Goal: Task Accomplishment & Management: Complete application form

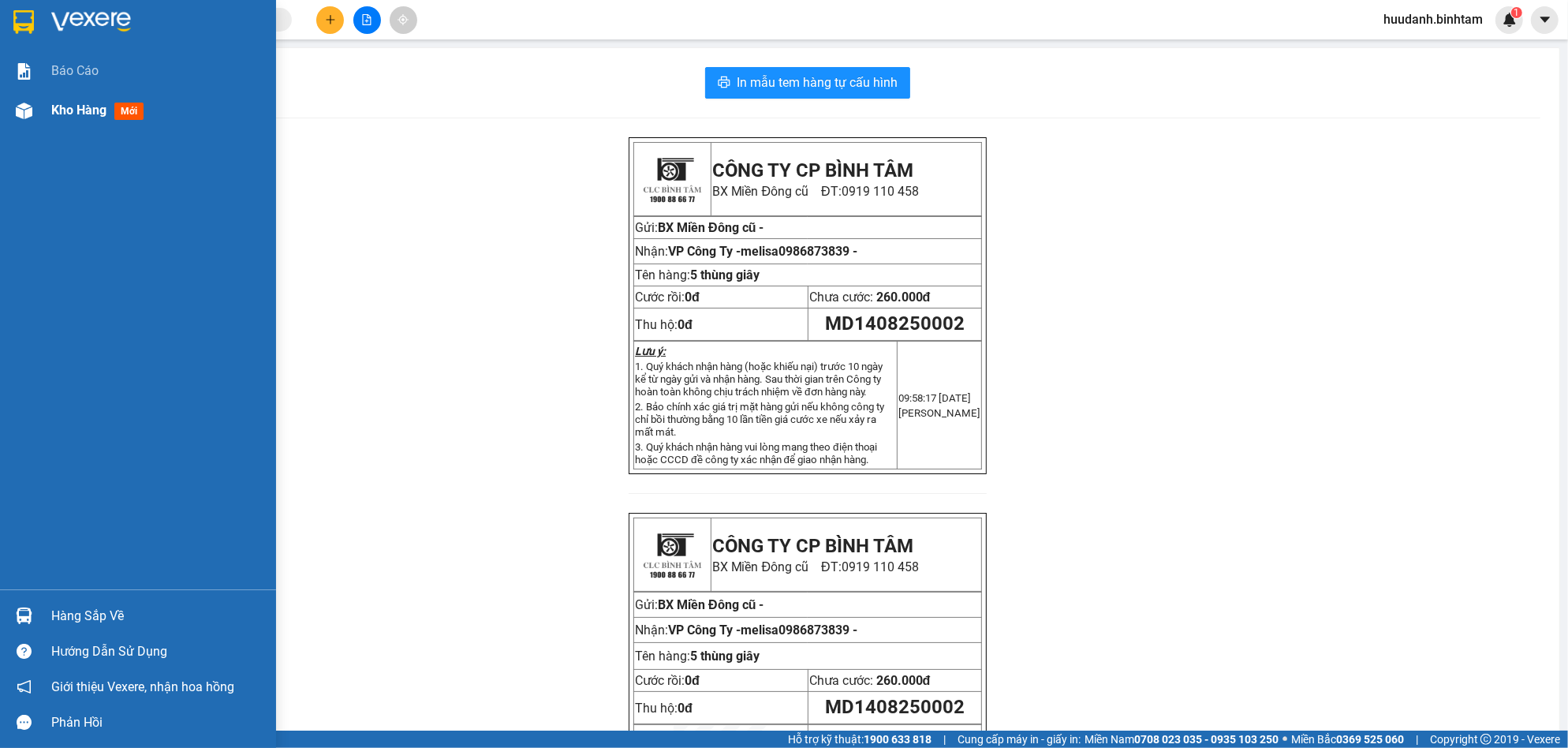
click at [42, 116] on div "Kho hàng mới" at bounding box center [138, 111] width 276 height 39
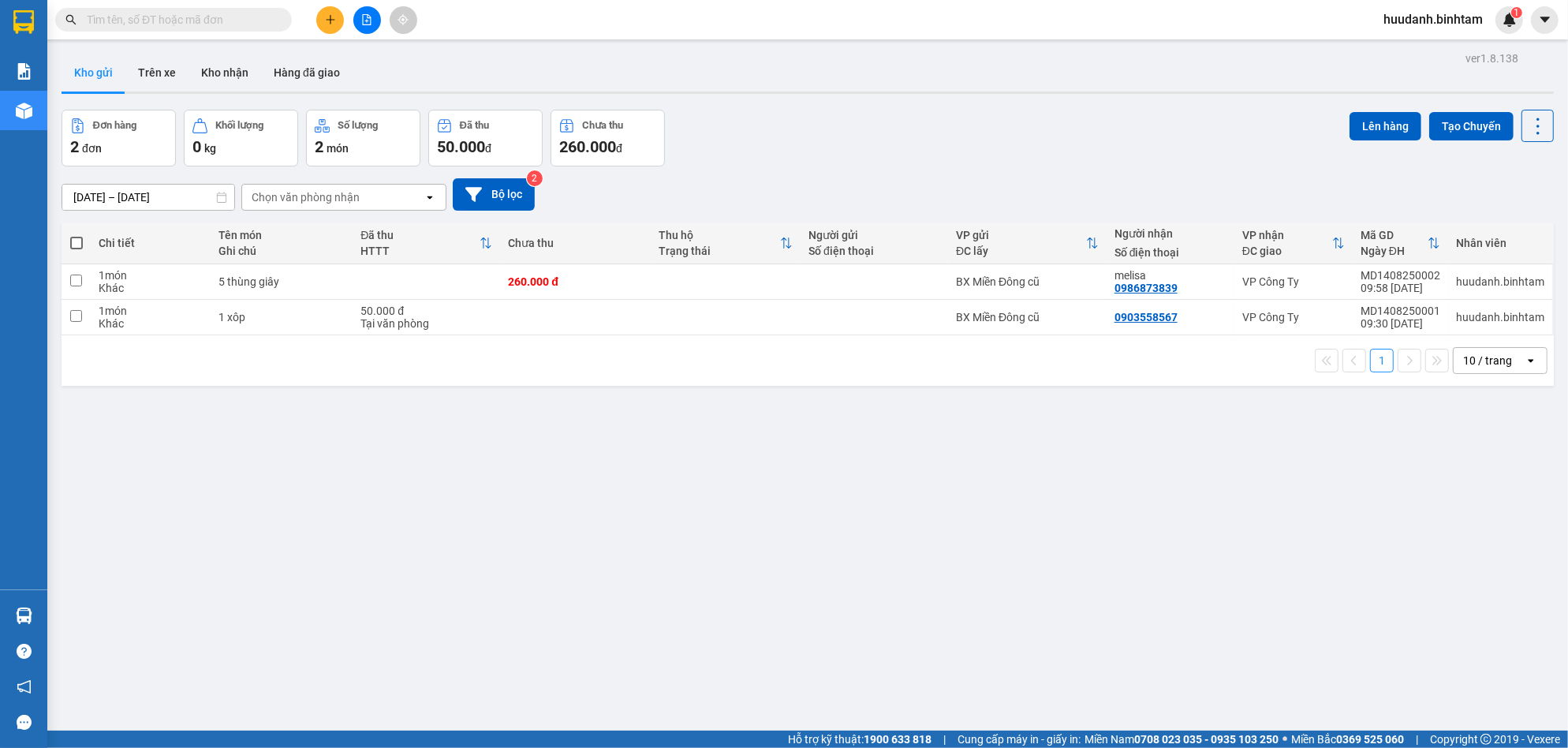
click at [325, 16] on icon "plus" at bounding box center [330, 19] width 11 height 11
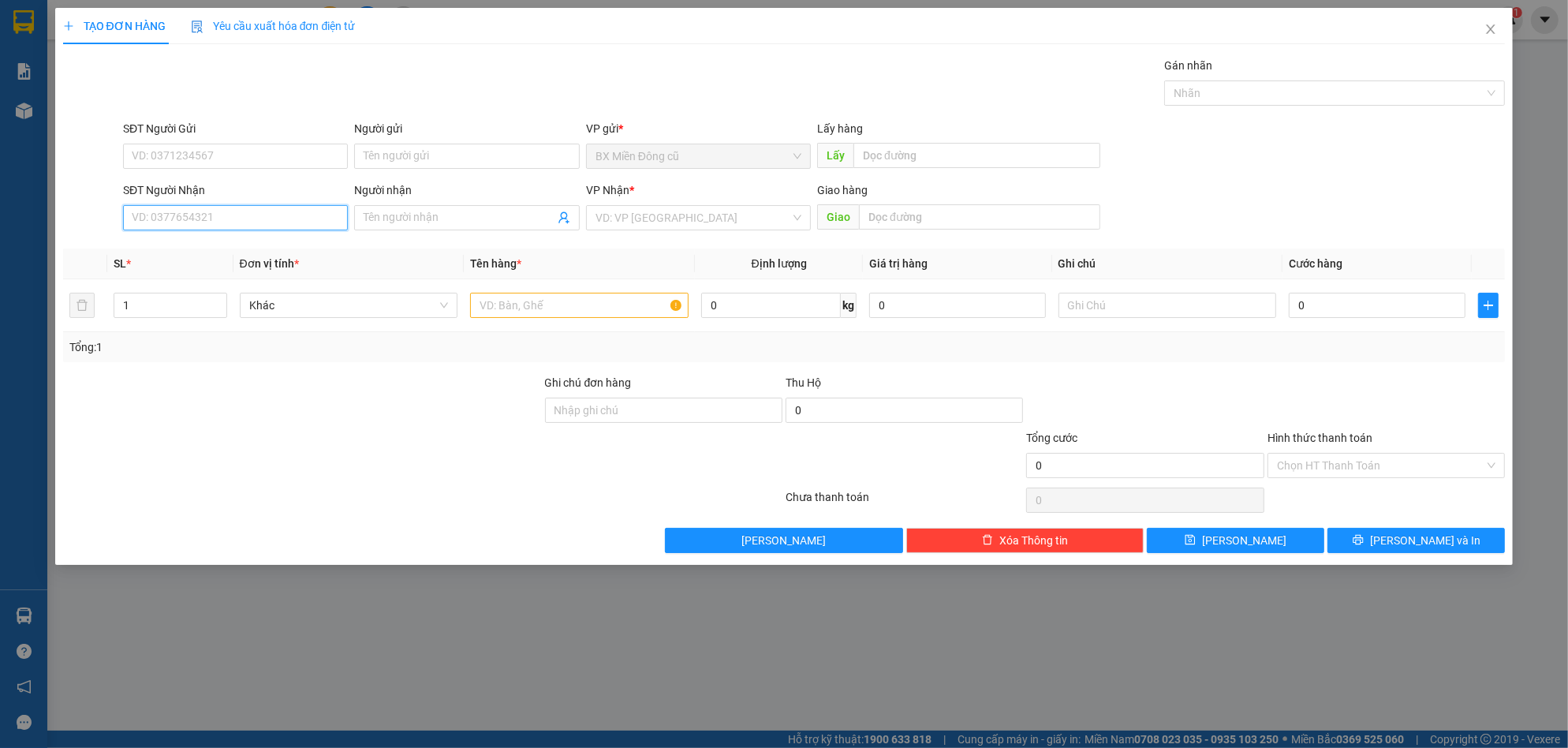
click at [241, 213] on input "SĐT Người Nhận" at bounding box center [235, 217] width 225 height 25
type input "0914975200"
click at [384, 218] on input "Người nhận" at bounding box center [459, 217] width 190 height 17
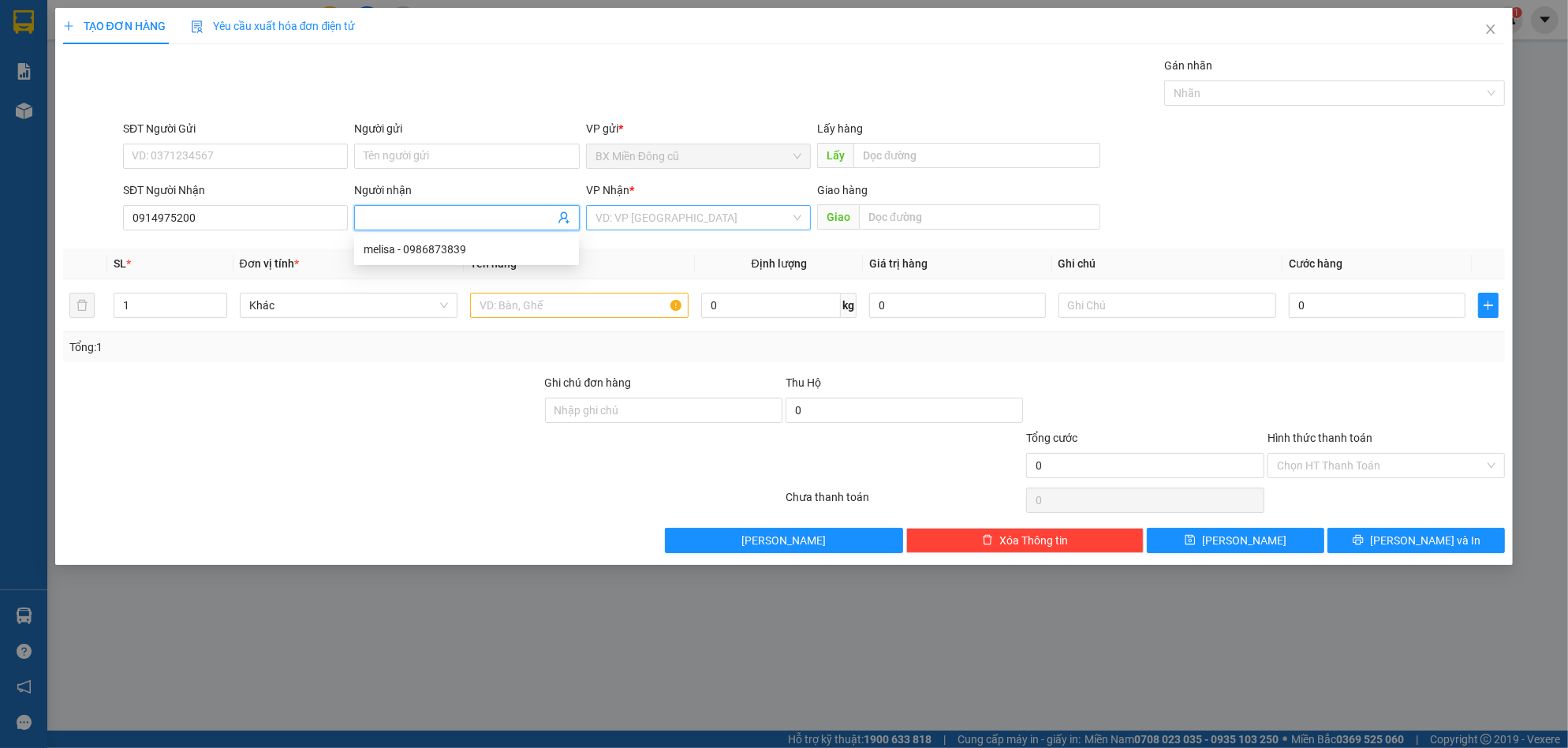
click at [663, 224] on input "search" at bounding box center [693, 217] width 195 height 24
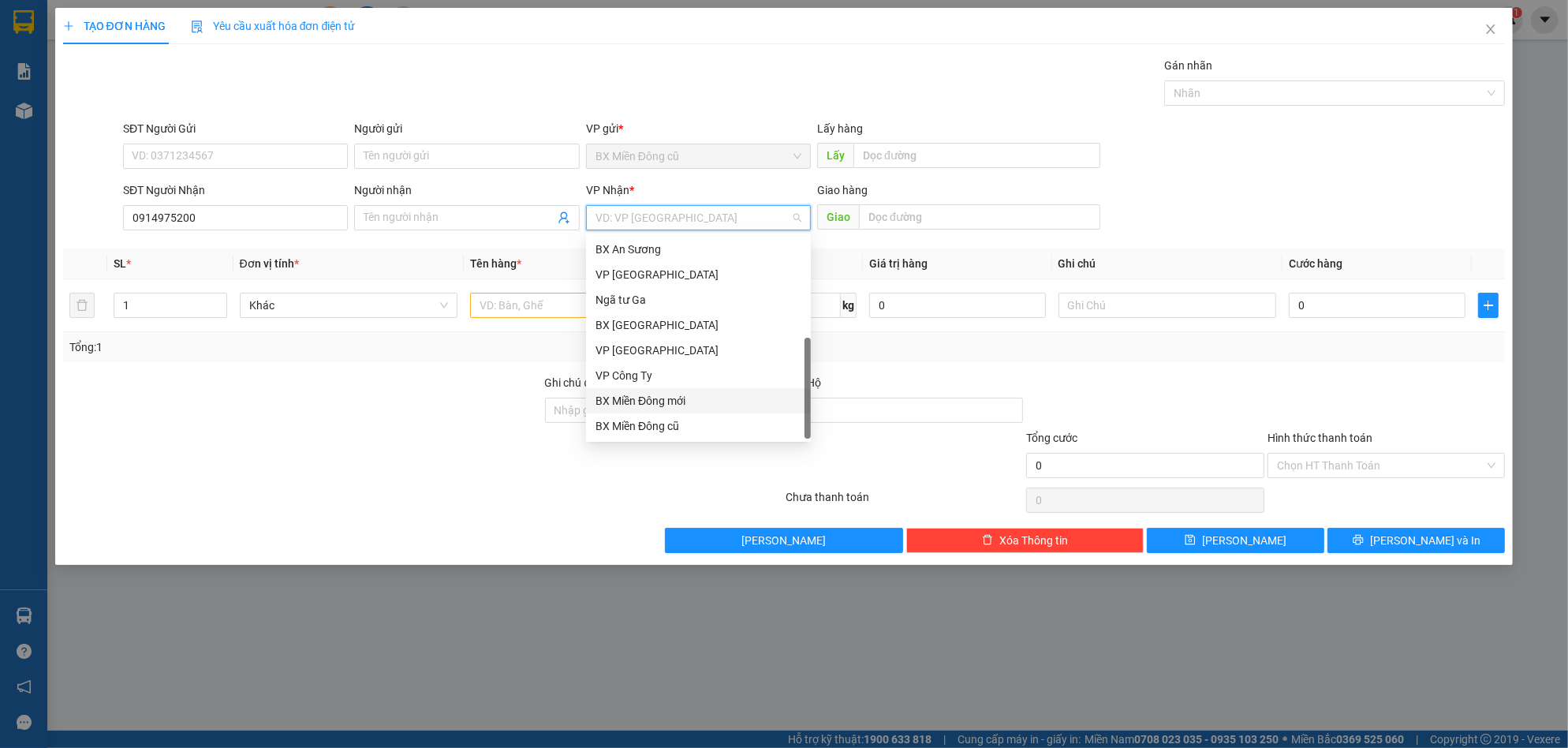
scroll to position [51, 0]
click at [656, 404] on div "Dọc đường" at bounding box center [698, 400] width 206 height 17
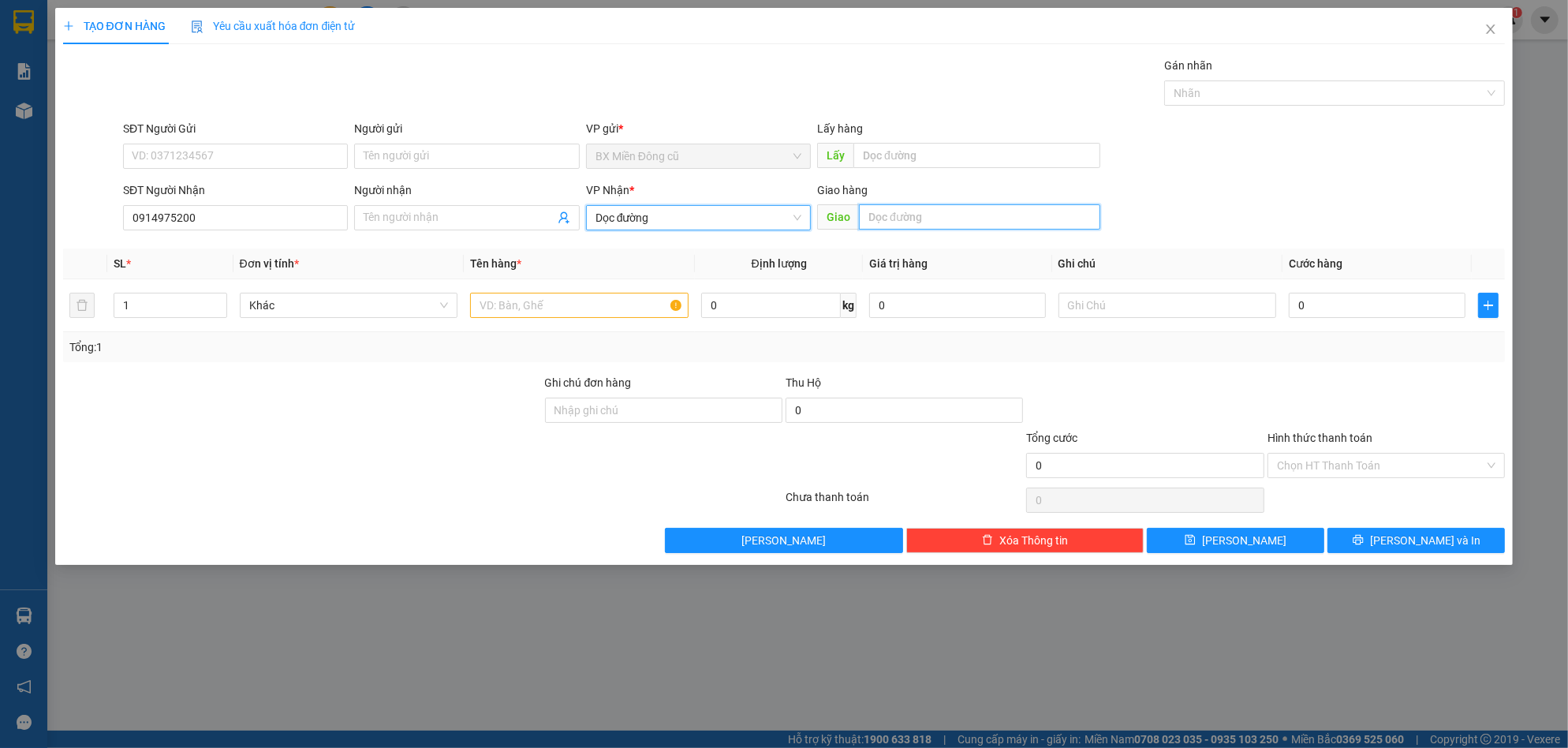
click at [910, 221] on input "text" at bounding box center [979, 217] width 241 height 25
type input "d"
paste input "đ"
paste input "ưc"
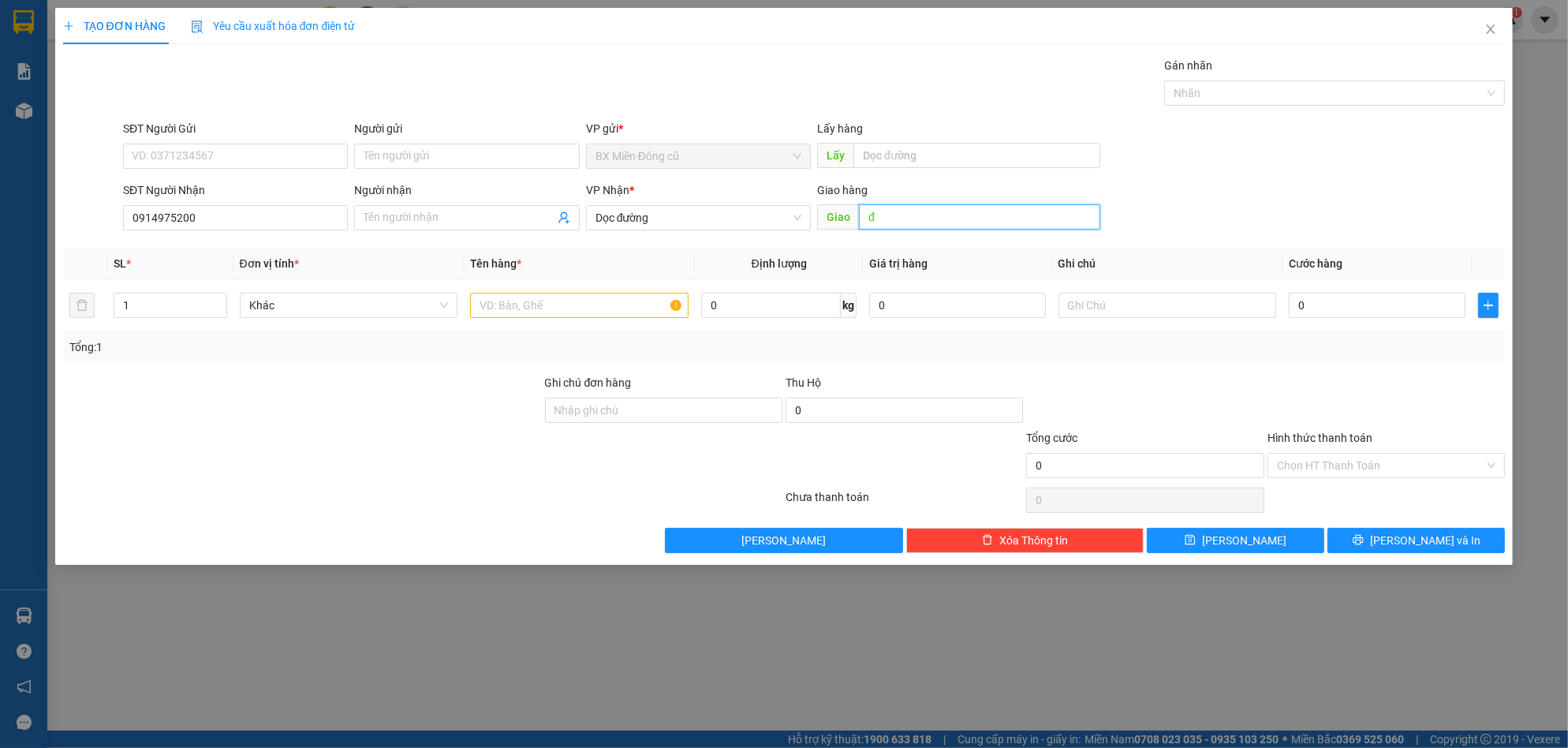
paste input "ức"
paste input "ô"
paste input "ổ"
type input "đức phổ"
click at [552, 304] on input "text" at bounding box center [579, 305] width 218 height 25
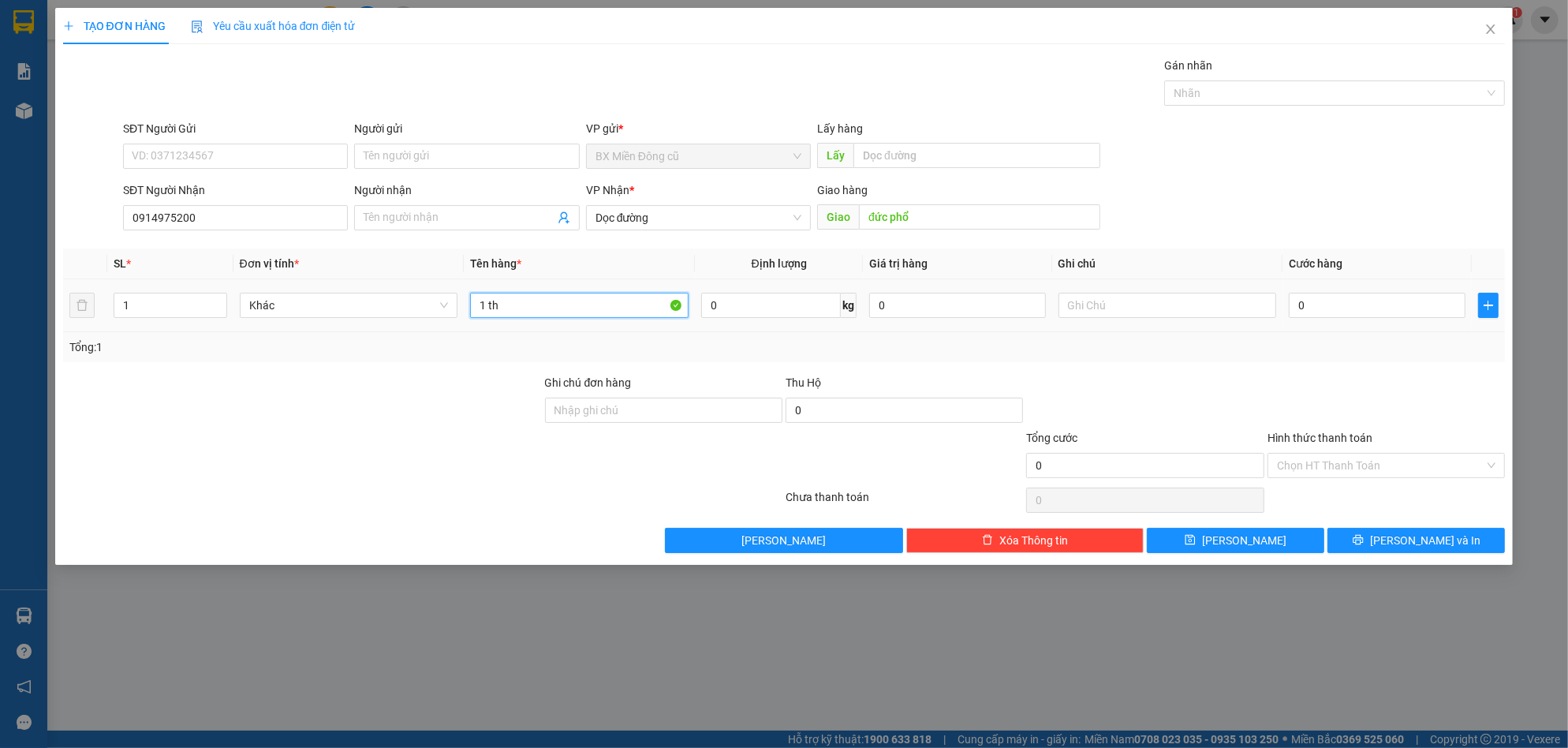
paste input "ùng"
paste input "ây"
paste input "ấy"
type input "1 thùng giấy"
click at [1307, 302] on input "0" at bounding box center [1377, 305] width 177 height 25
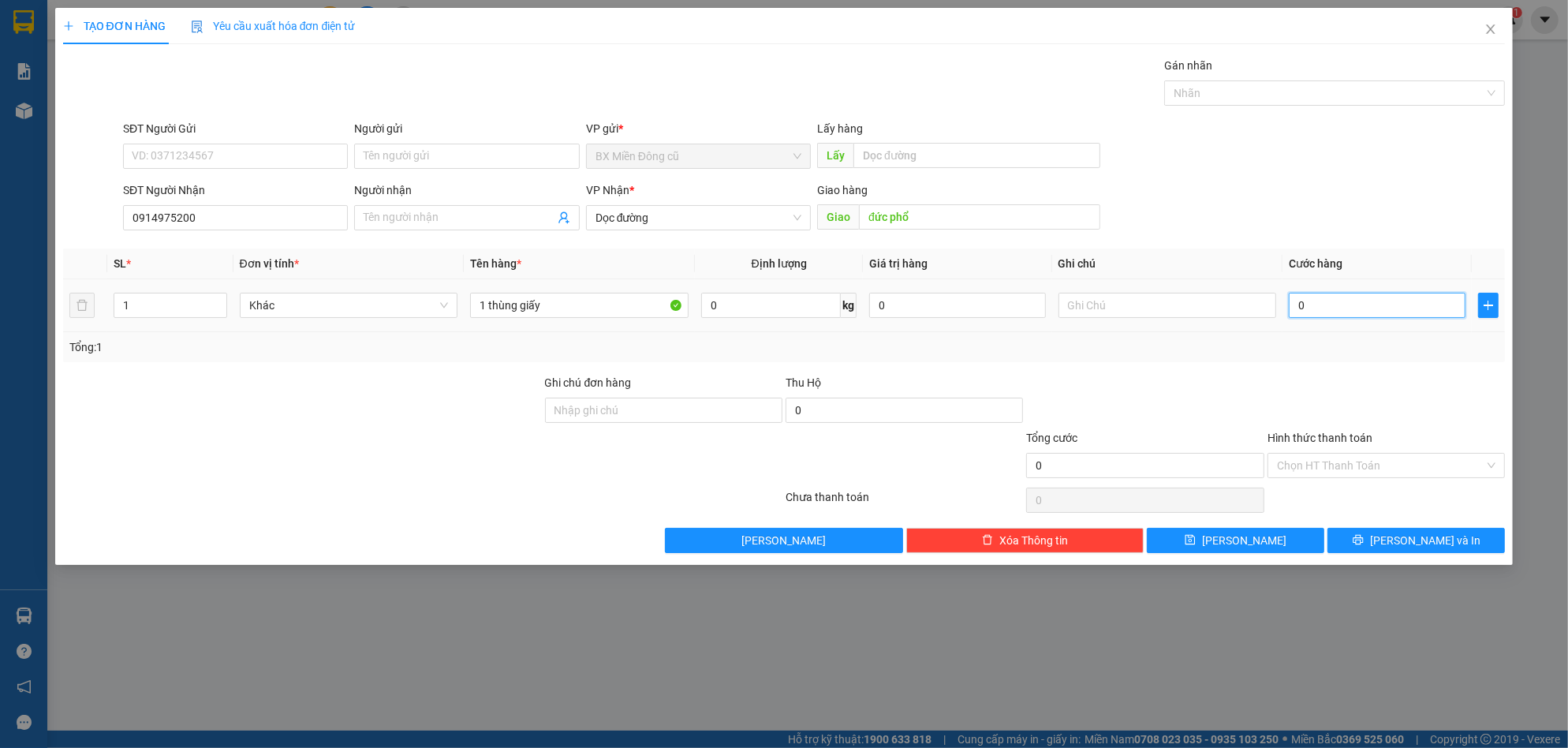
type input "2"
type input "20"
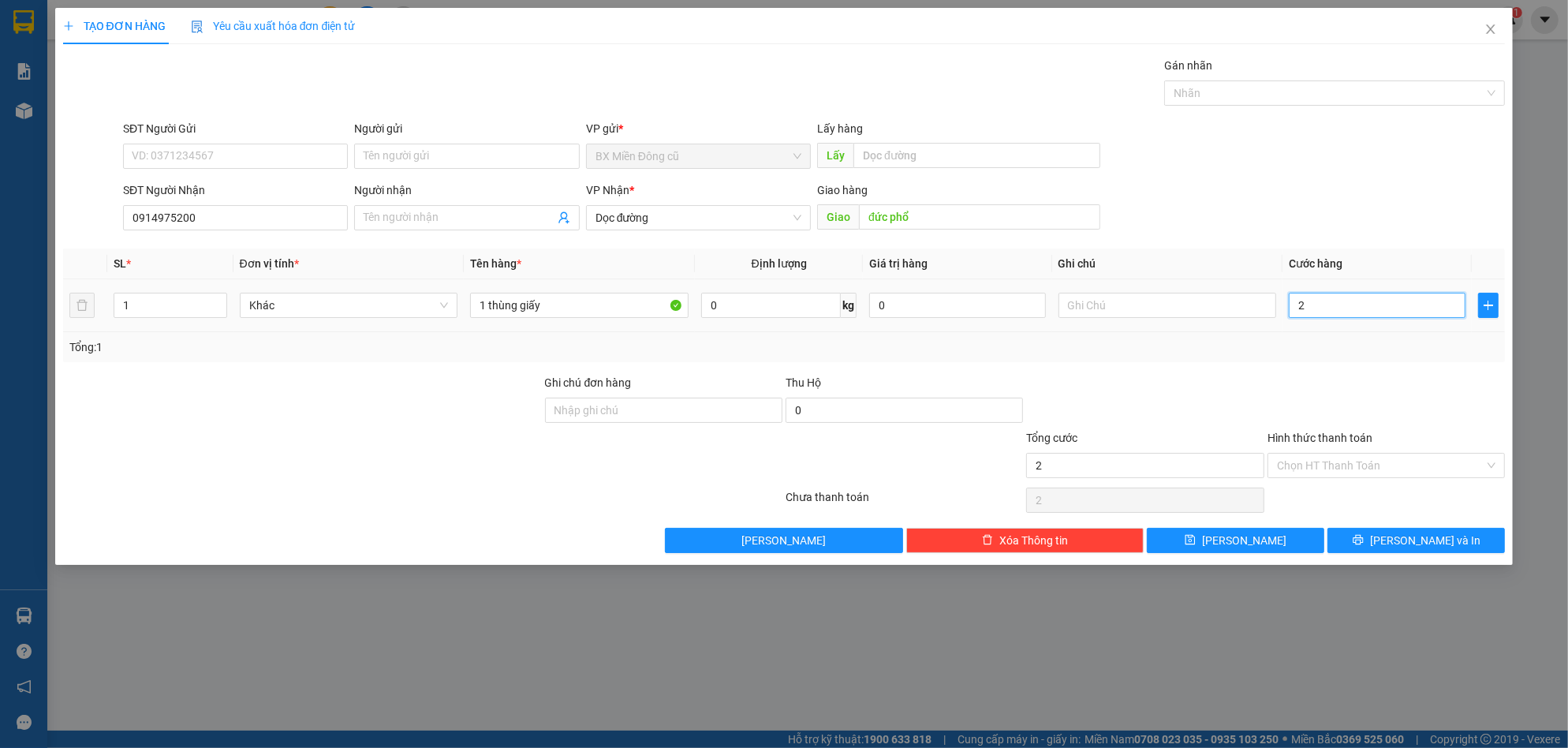
type input "20"
type input "200"
type input "2.000"
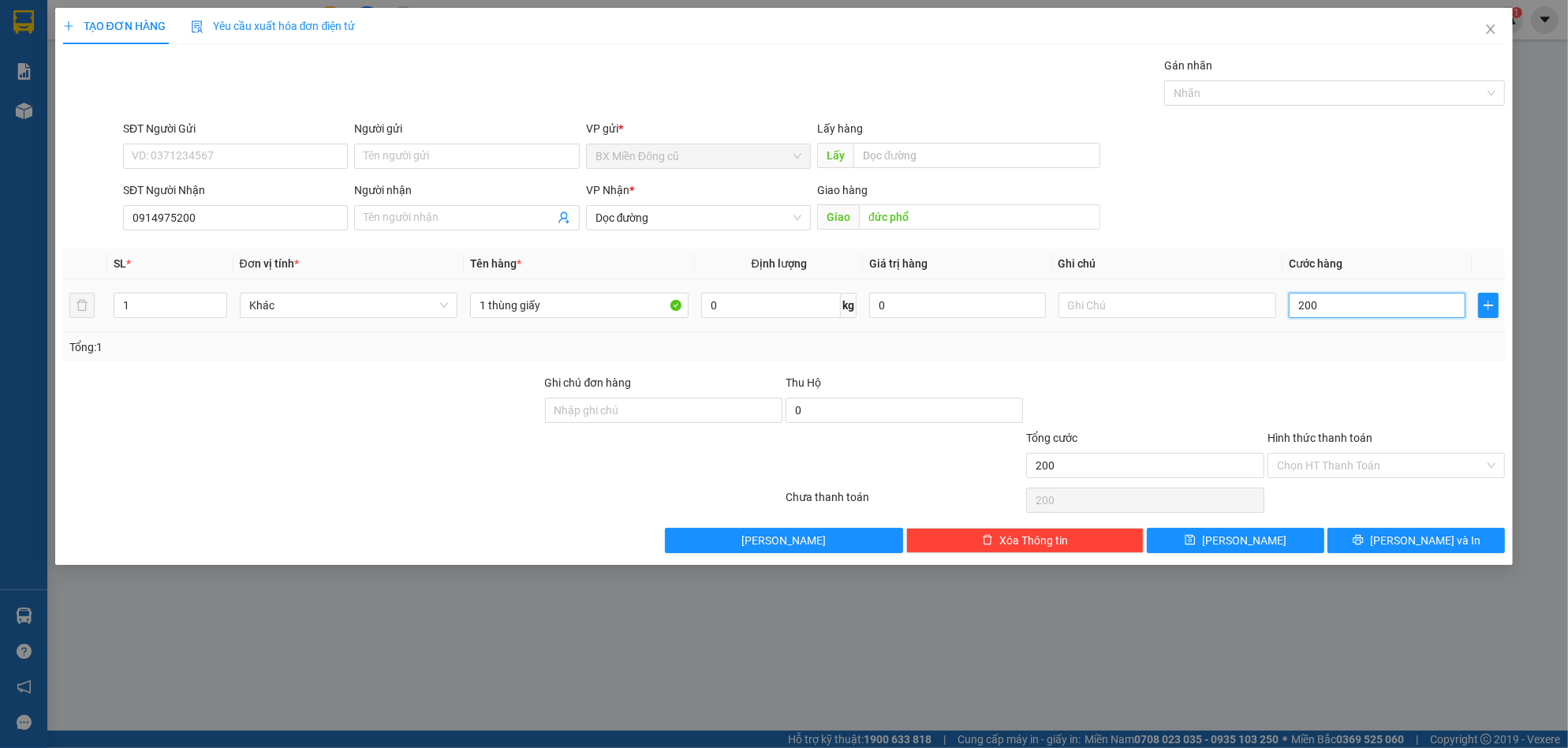
type input "2.000"
type input "20.000"
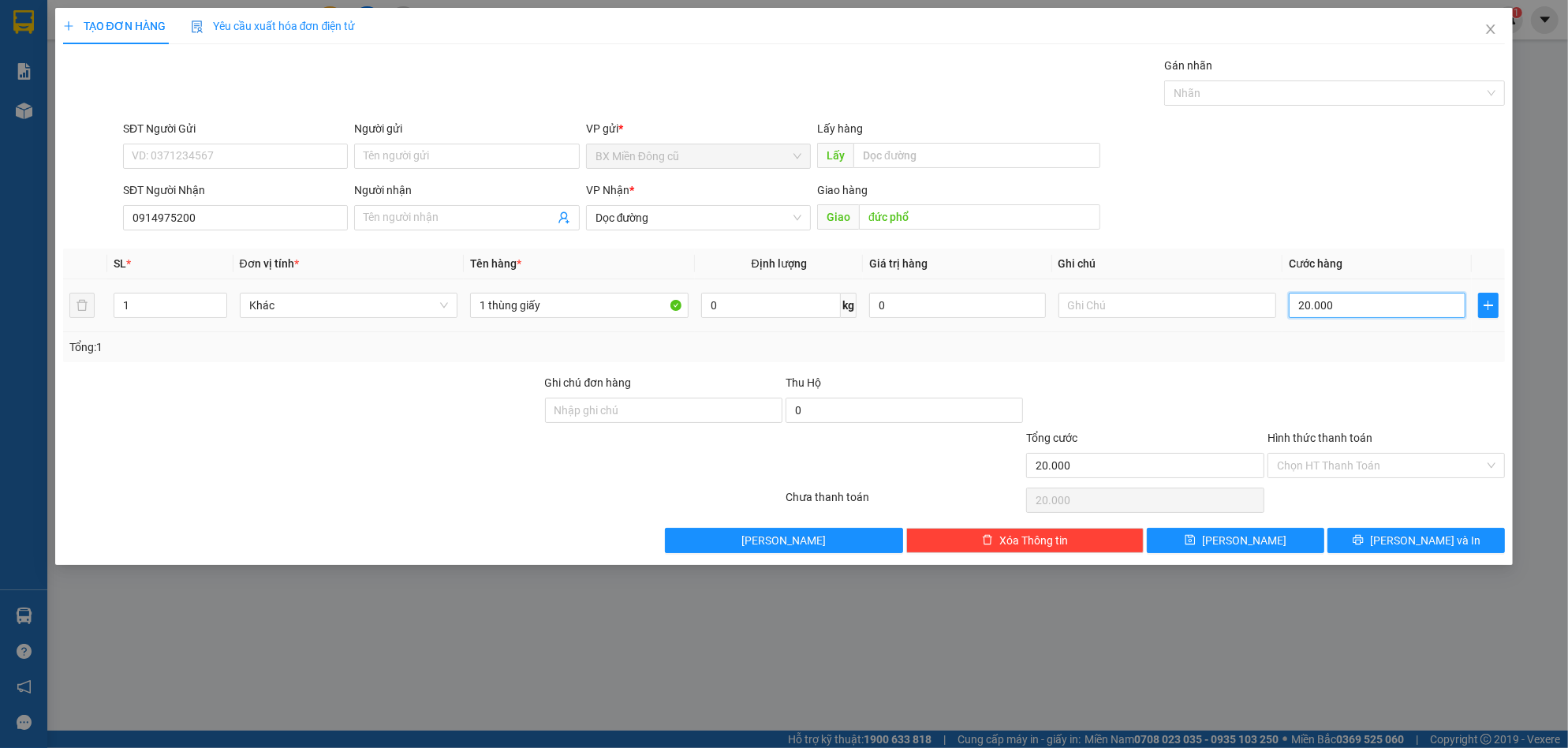
type input "200.000"
click at [1366, 299] on input "200.000" at bounding box center [1377, 305] width 177 height 25
type input "20.000"
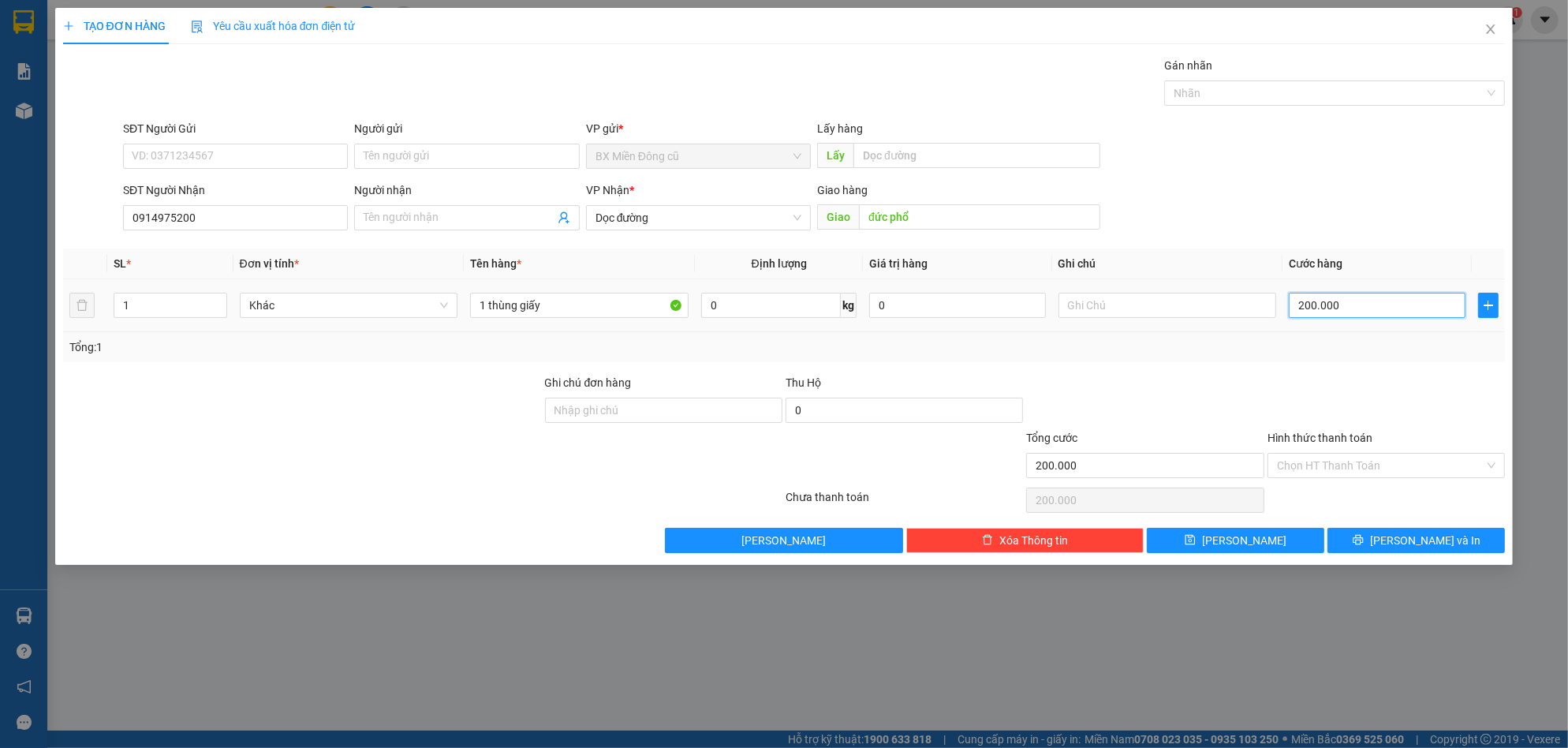
type input "20.000"
type input "0"
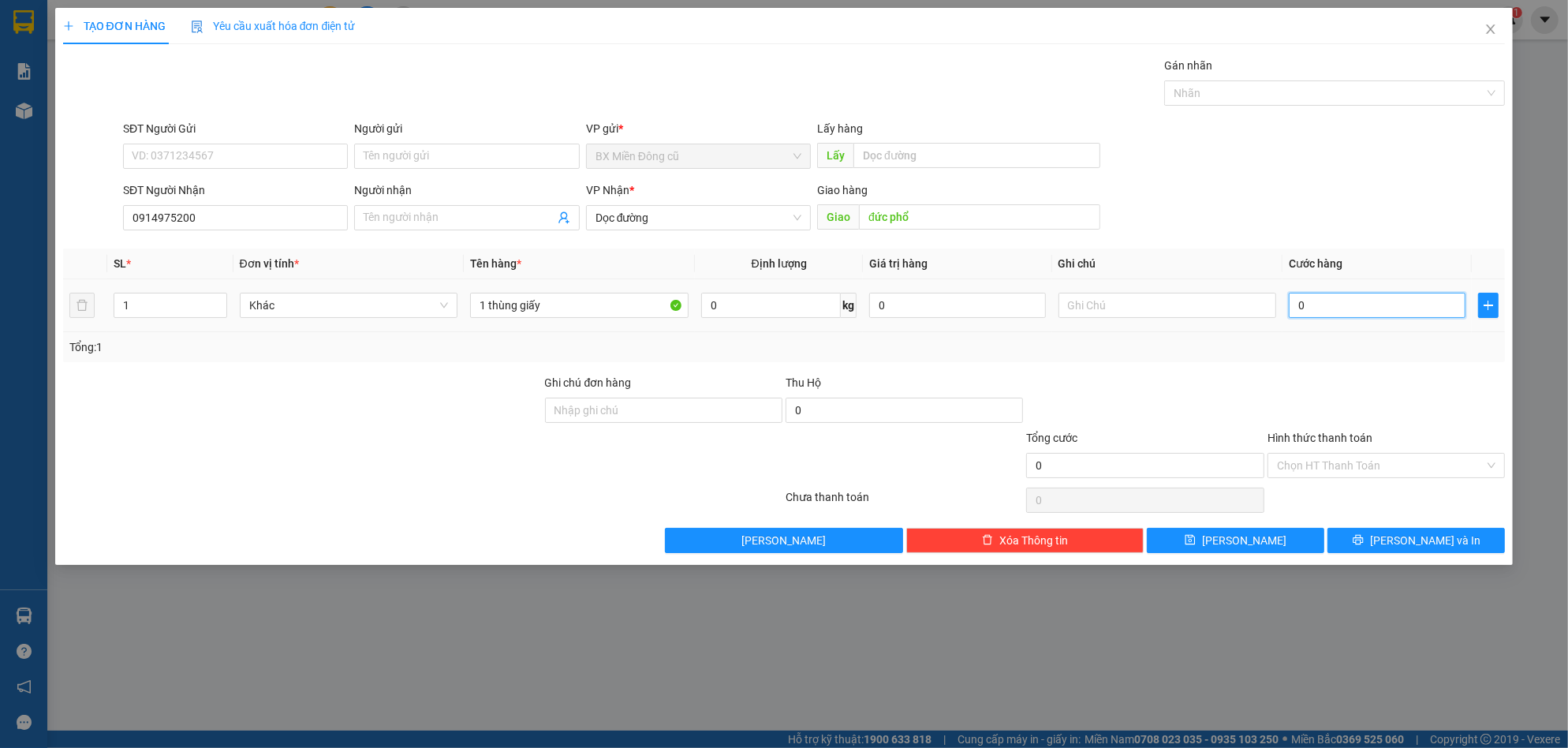
type input "01"
type input "1"
type input "015"
type input "15"
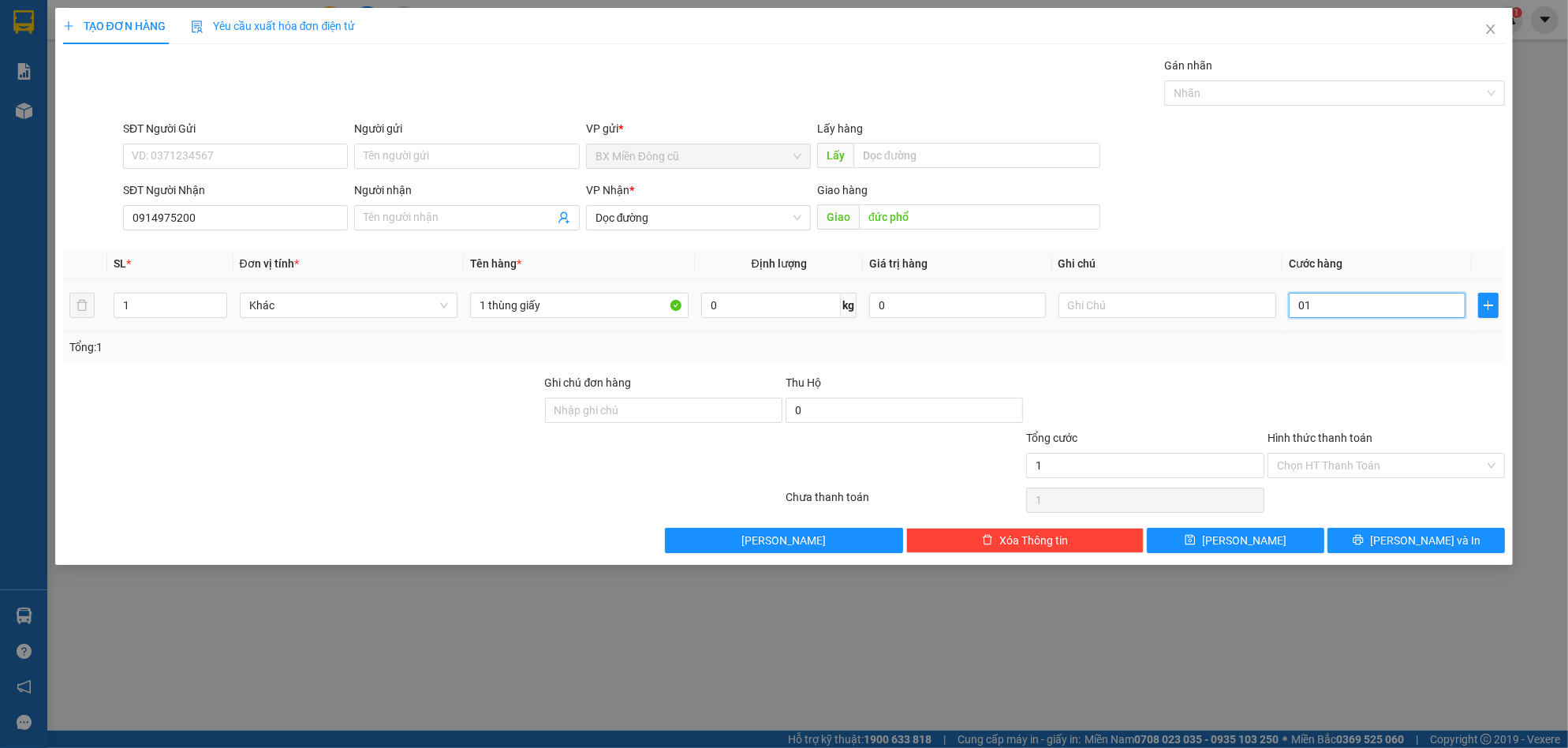
type input "15"
type input "0.150"
type input "150"
type input "01.500"
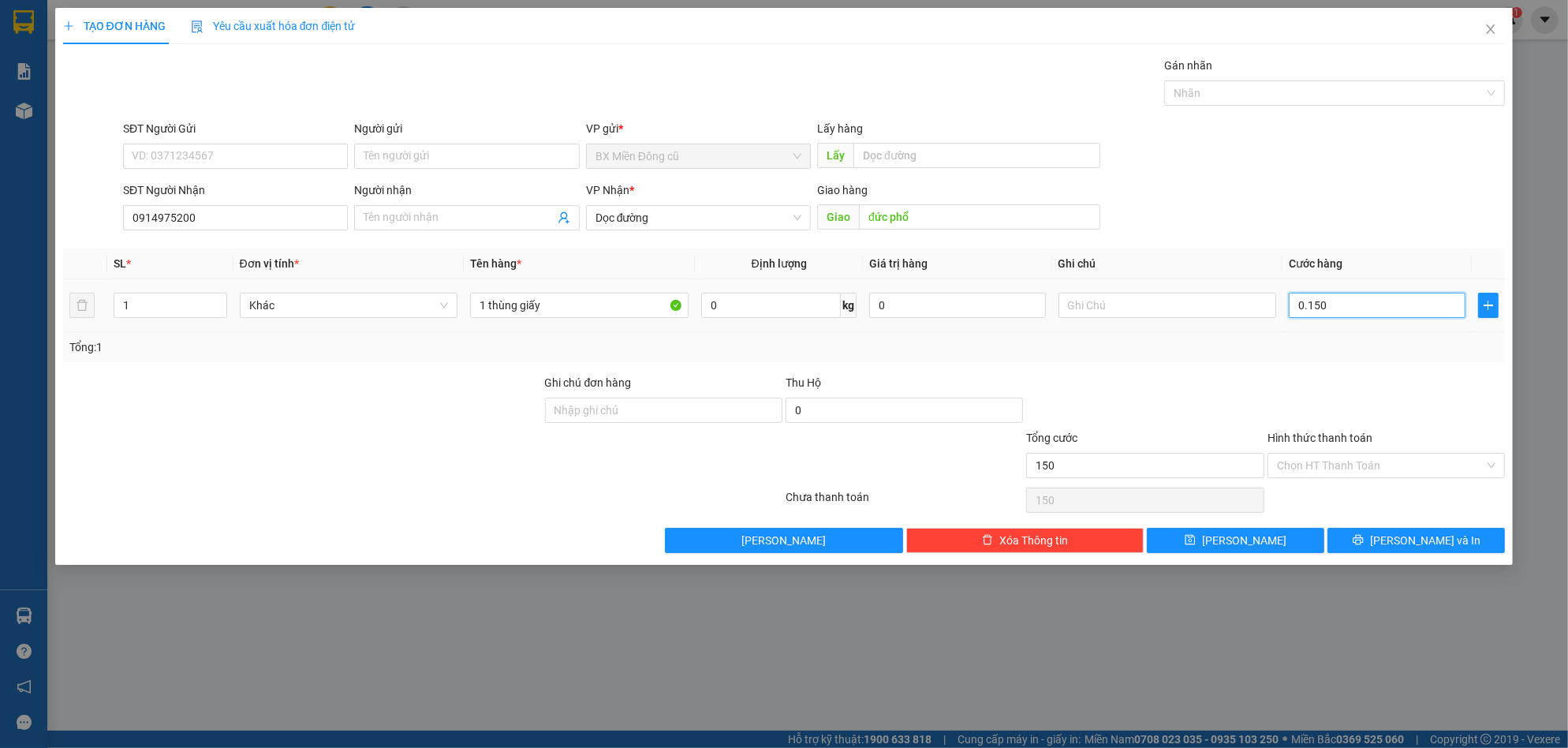
type input "1.500"
type input "015.000"
type input "15.000"
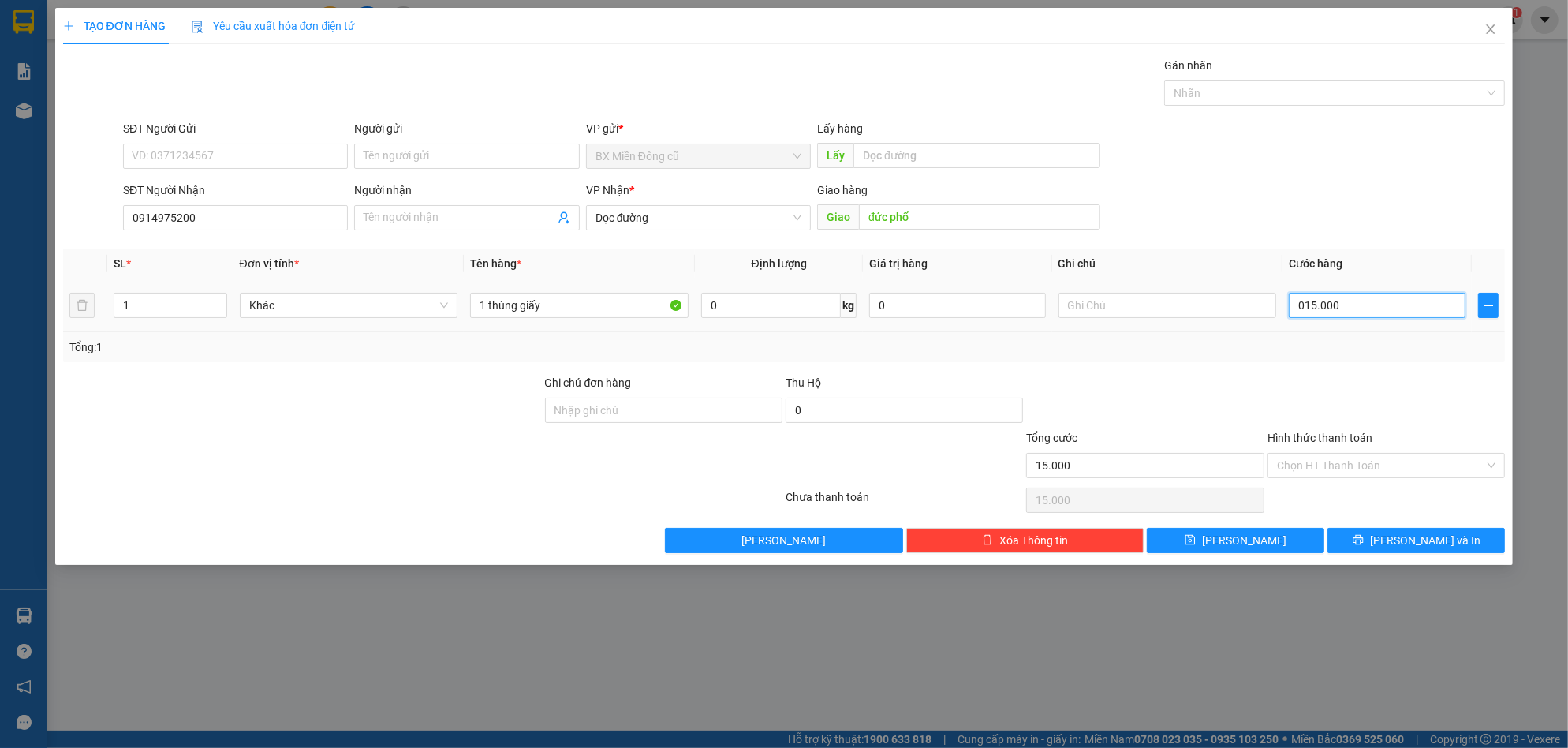
type input "0.150.000"
type input "150.000"
drag, startPoint x: 1303, startPoint y: 312, endPoint x: 1212, endPoint y: 336, distance: 94.1
click at [1228, 334] on div "SL * Đơn vị tính * Tên hàng * Định lượng Giá trị hàng Ghi chú Cước hàng 1 Khác …" at bounding box center [784, 305] width 1443 height 114
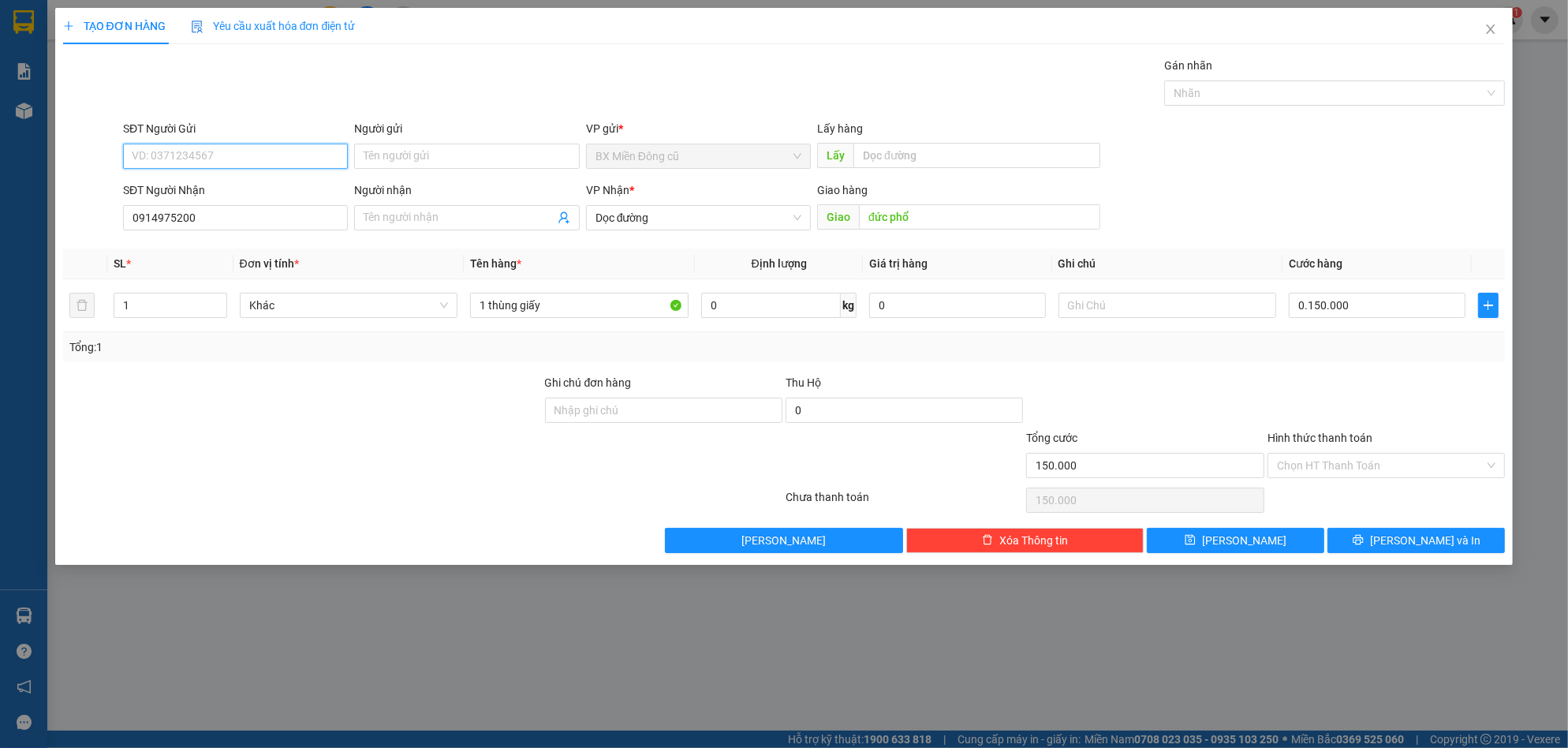
type input "150.000"
click at [243, 162] on input "SĐT Người Gửi" at bounding box center [235, 156] width 225 height 25
type input "0836786769"
click at [1363, 538] on icon "printer" at bounding box center [1357, 539] width 11 height 11
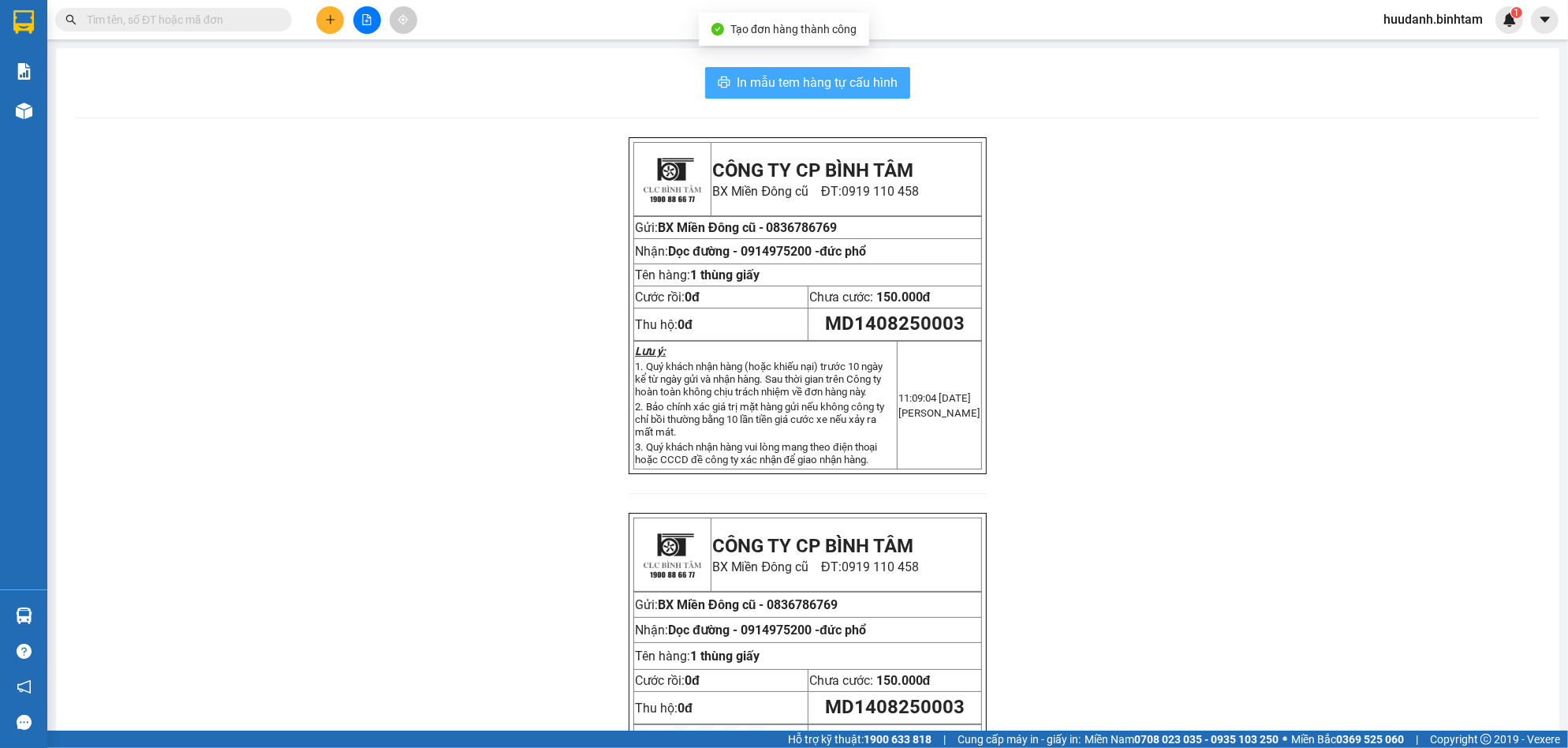
click at [865, 90] on span "In mẫu tem hàng tự cấu hình" at bounding box center [817, 83] width 161 height 20
click at [330, 11] on button at bounding box center [330, 21] width 28 height 28
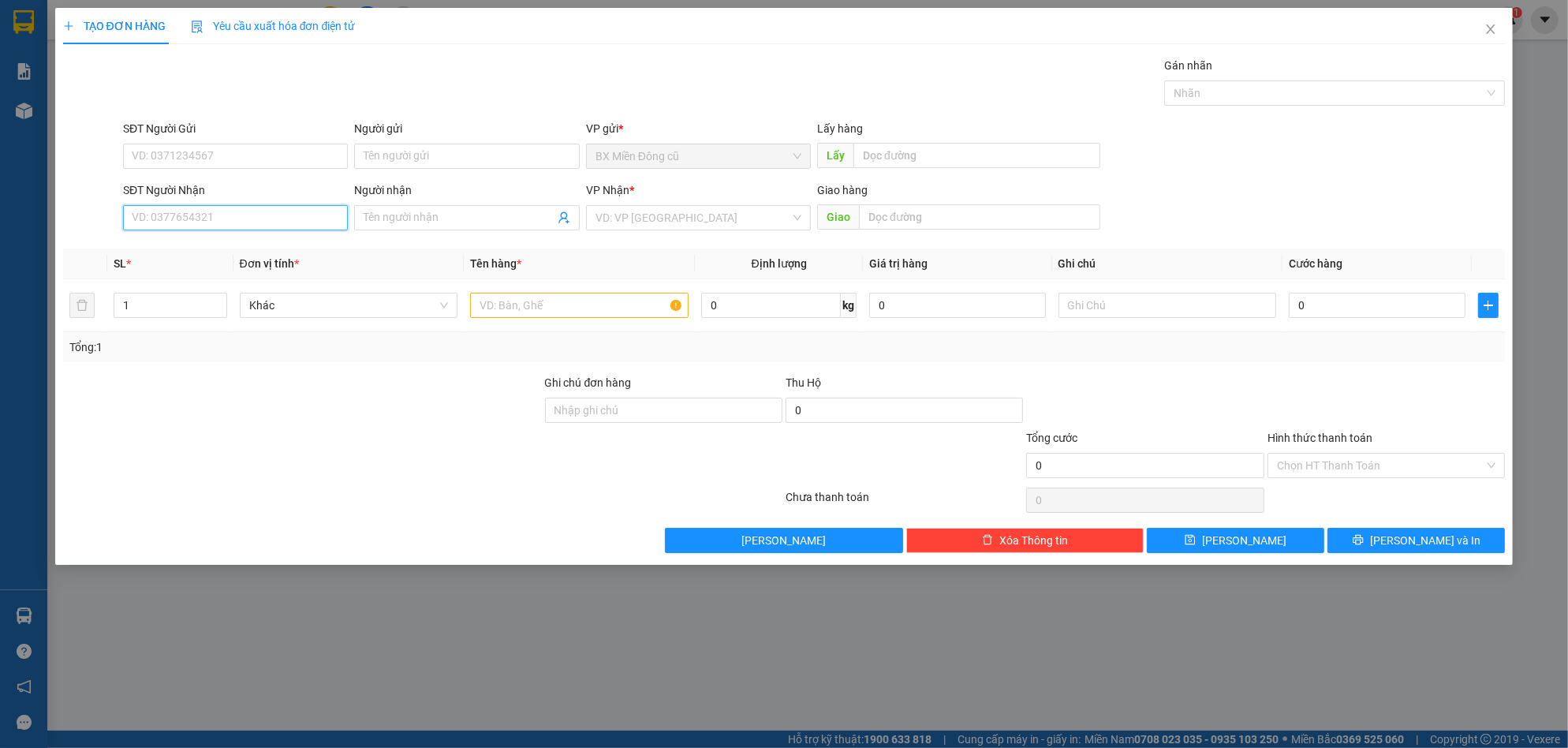
click at [253, 218] on input "SĐT Người Nhận" at bounding box center [235, 217] width 225 height 25
type input "0976174717"
click at [231, 249] on div "0976174717 - [PERSON_NAME]" at bounding box center [235, 249] width 206 height 17
type input "vuong"
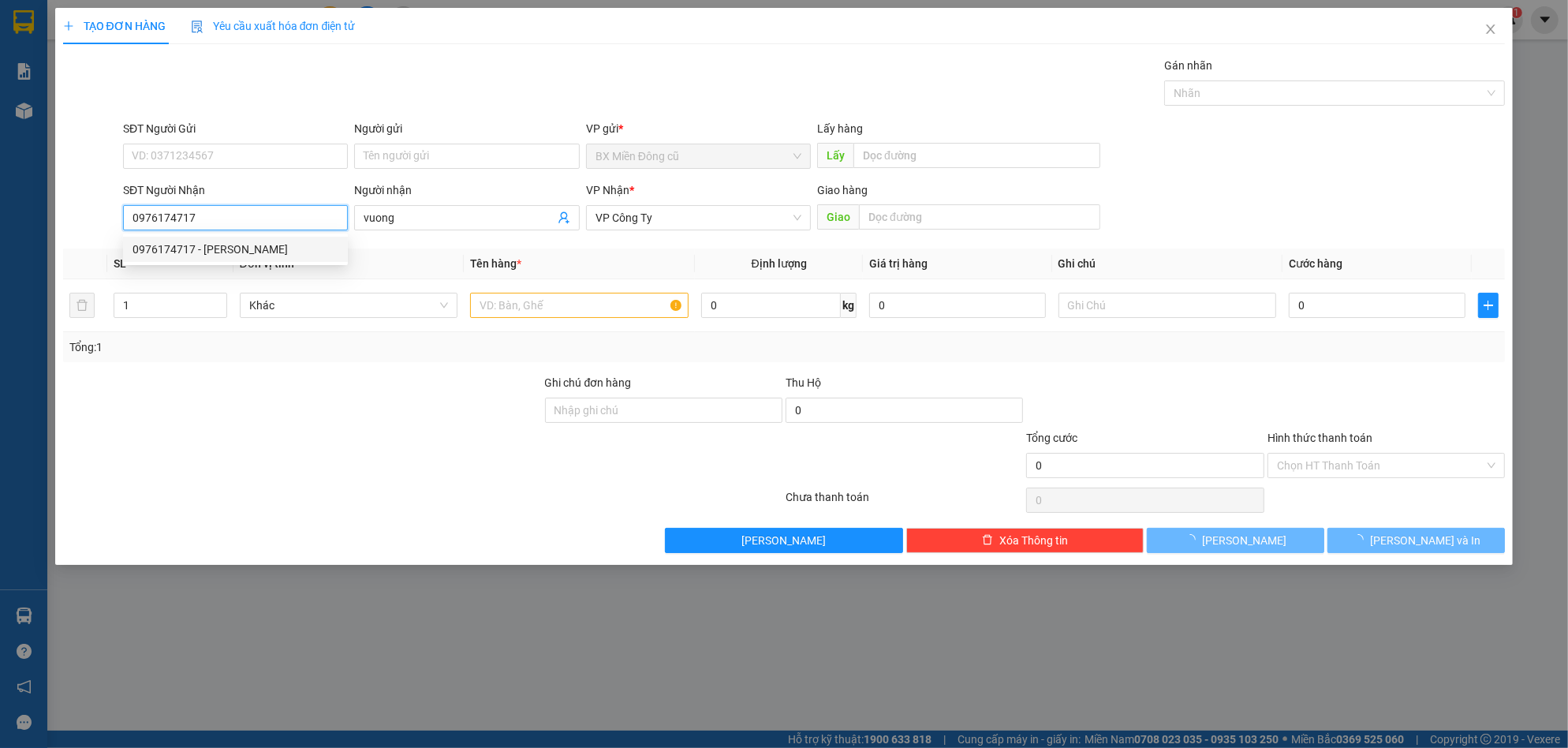
type input "150.000"
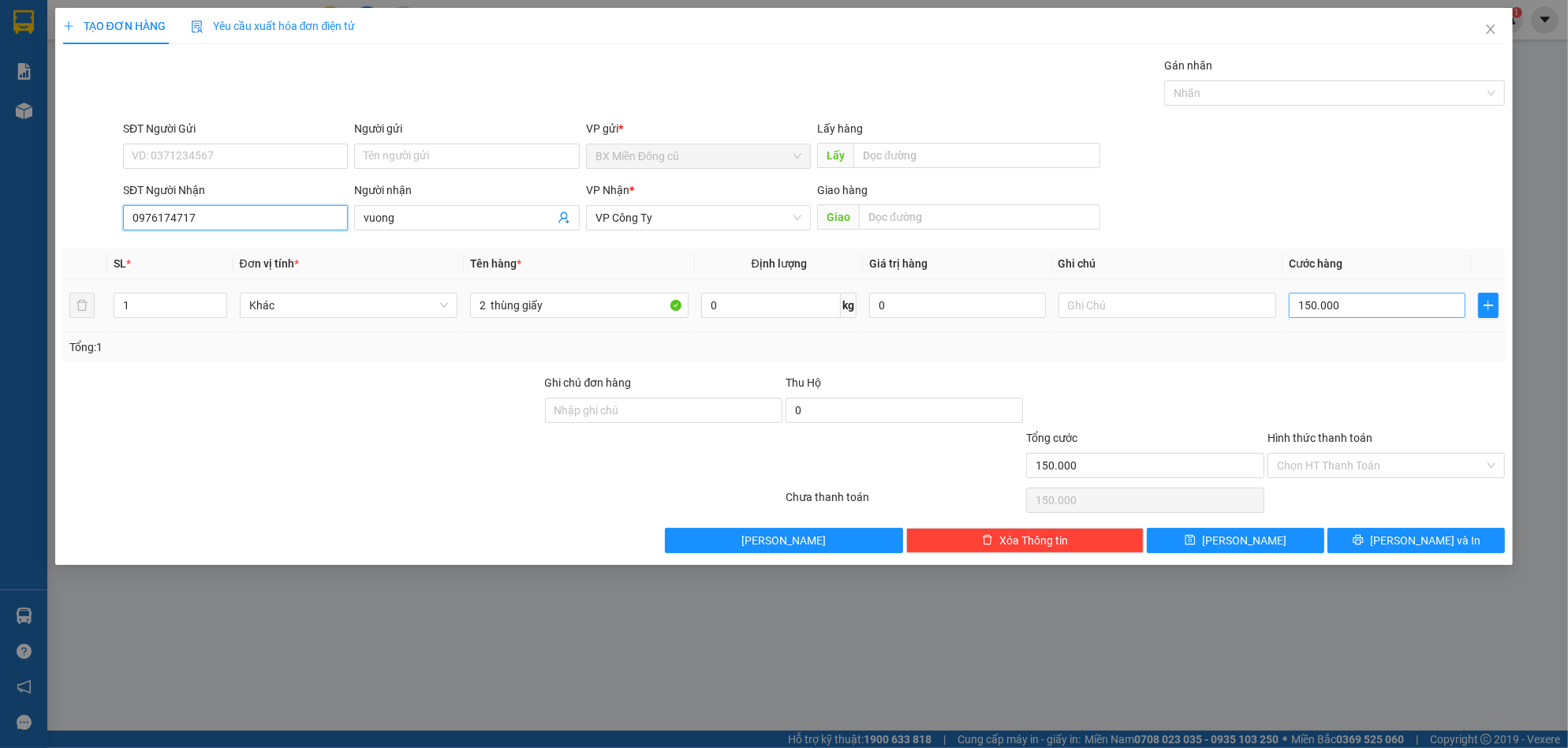
type input "0976174717"
click at [1399, 312] on input "150.000" at bounding box center [1377, 305] width 177 height 25
type input "1"
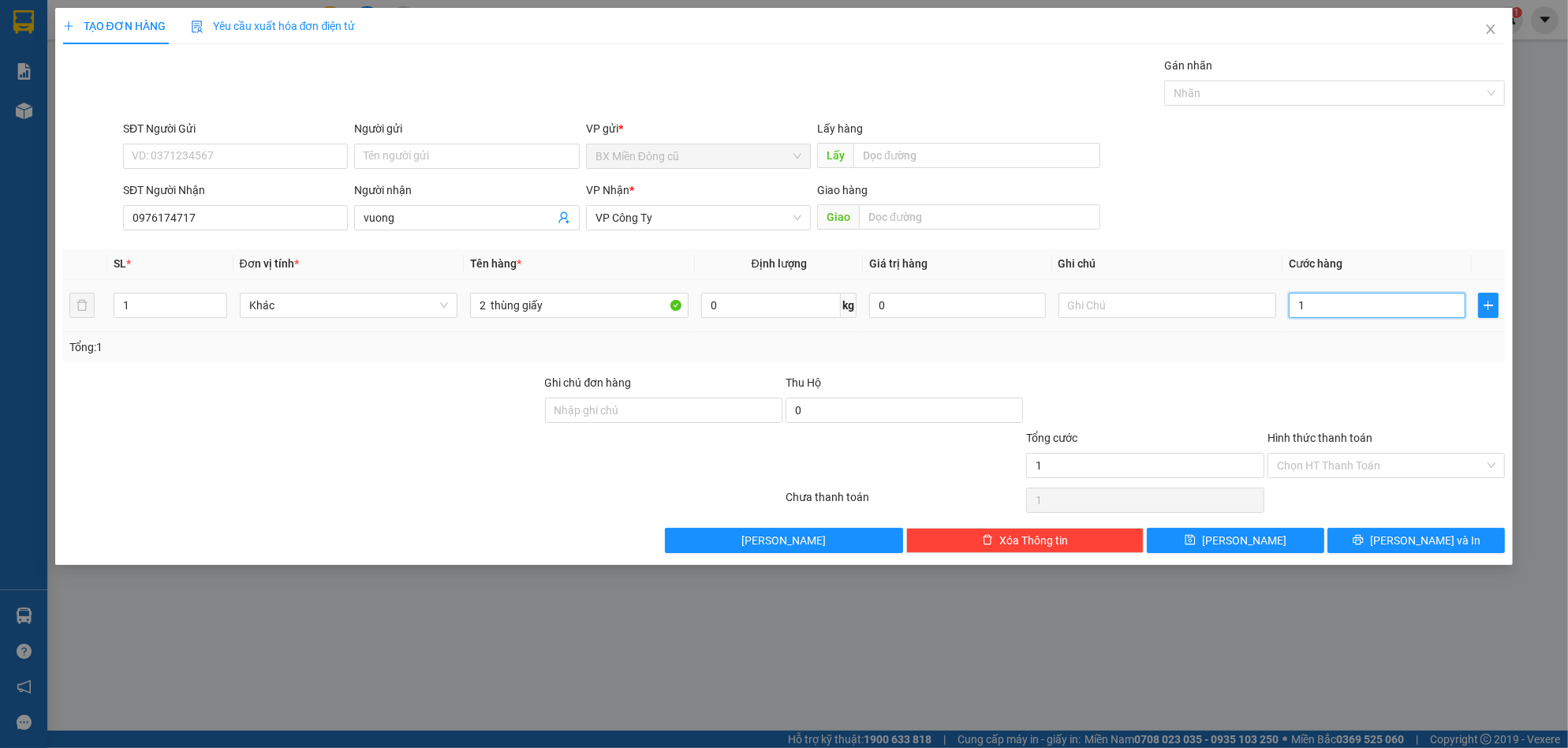
type input "13"
type input "130"
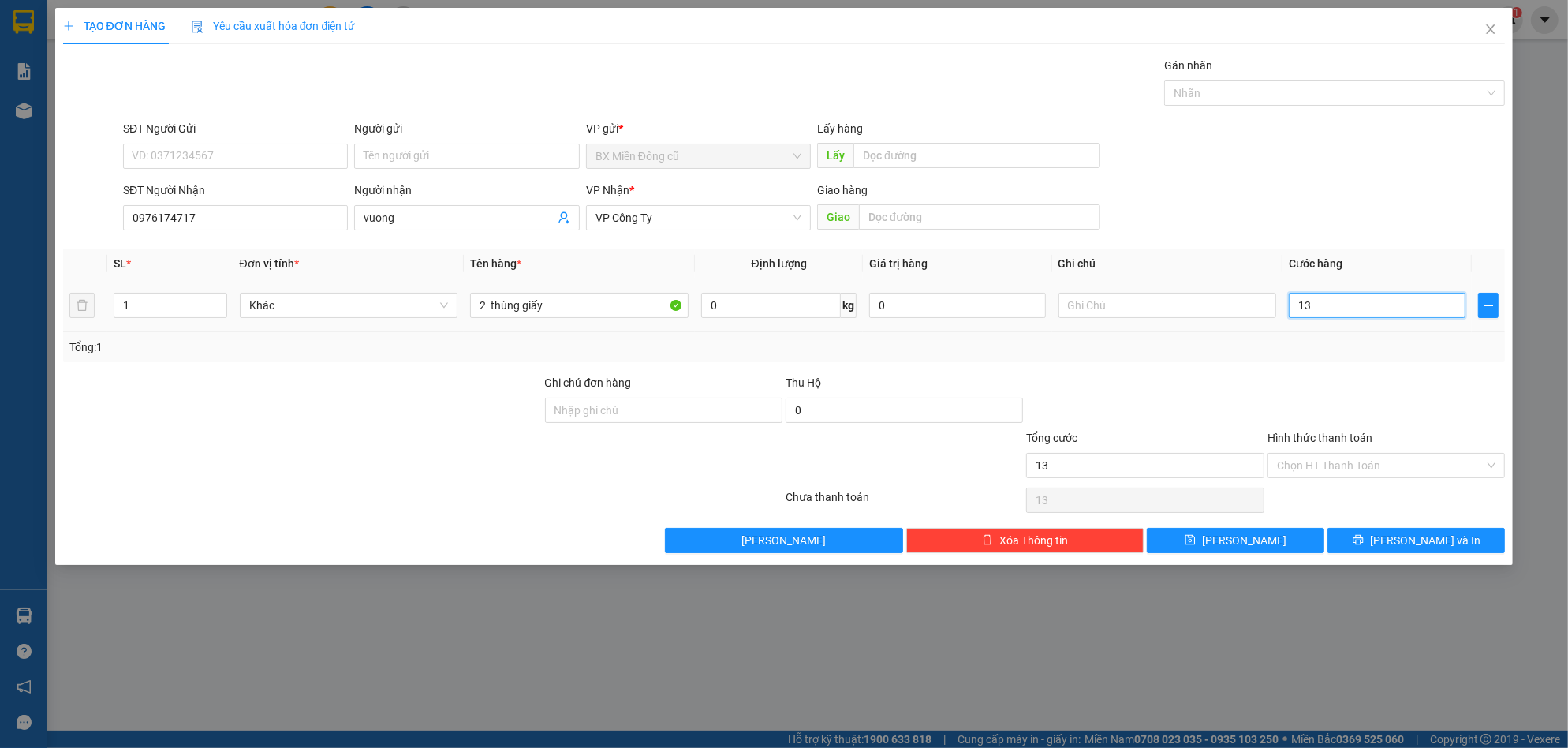
type input "130"
type input "1.300"
type input "13.000"
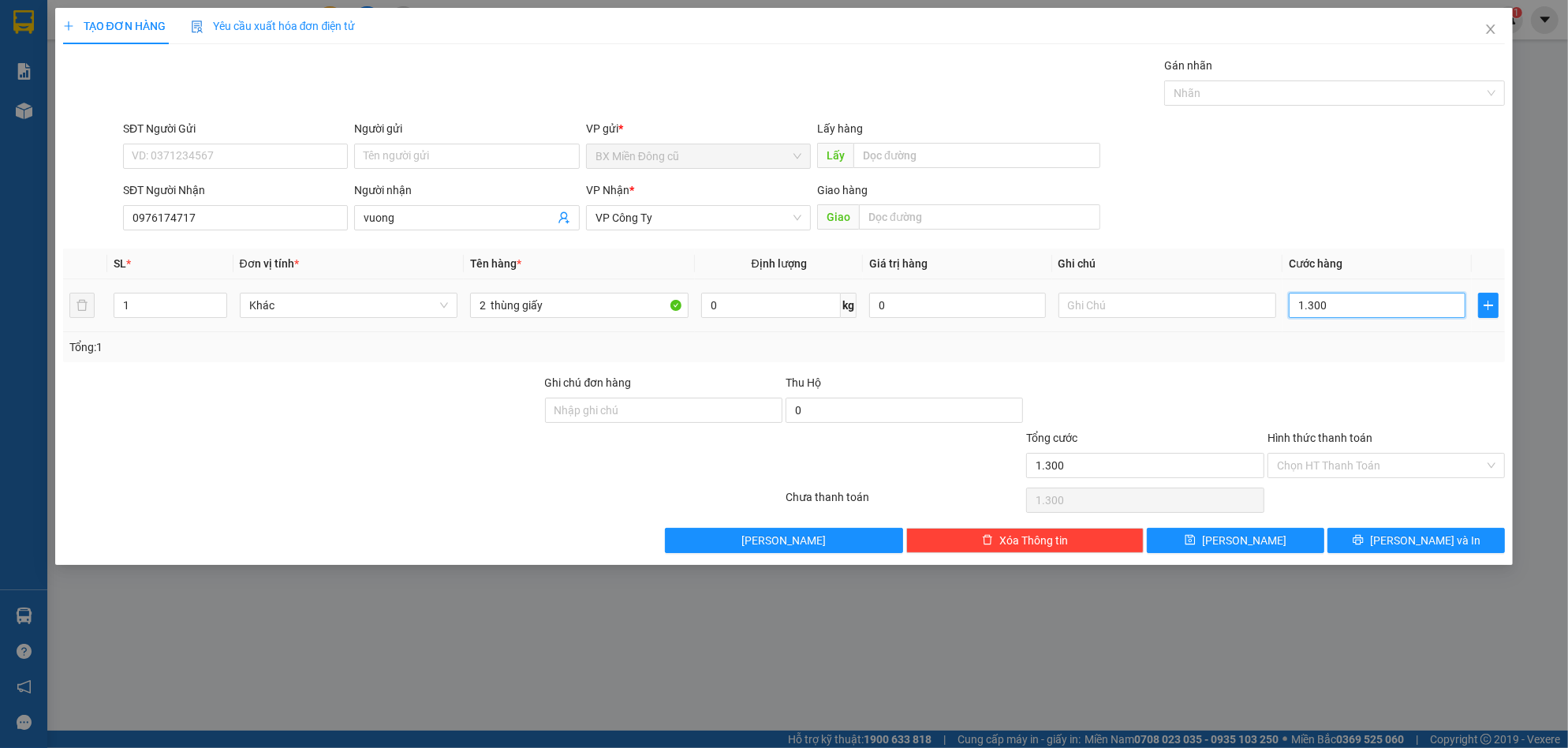
type input "13.000"
type input "130.000"
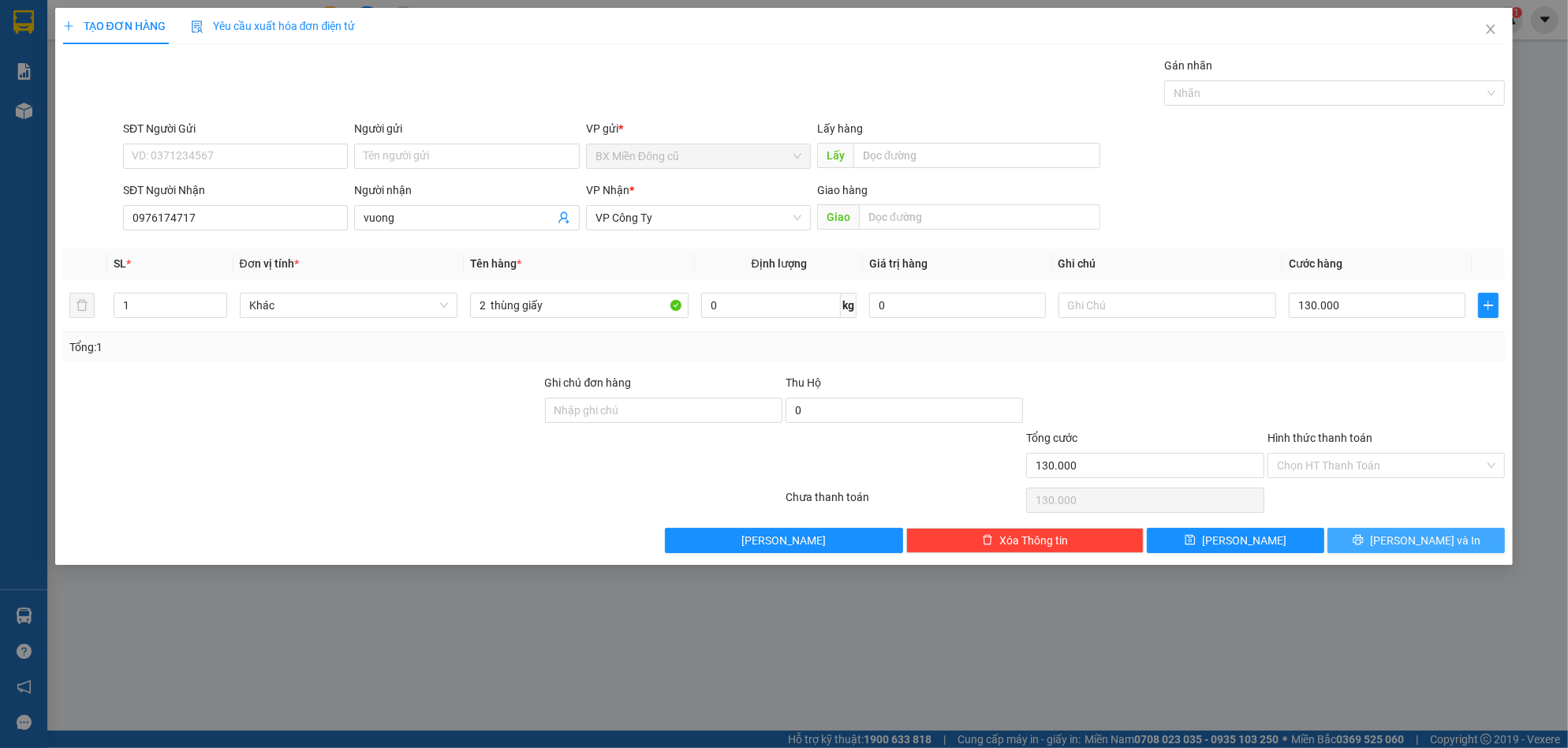
click at [1409, 540] on span "[PERSON_NAME] và In" at bounding box center [1425, 540] width 111 height 17
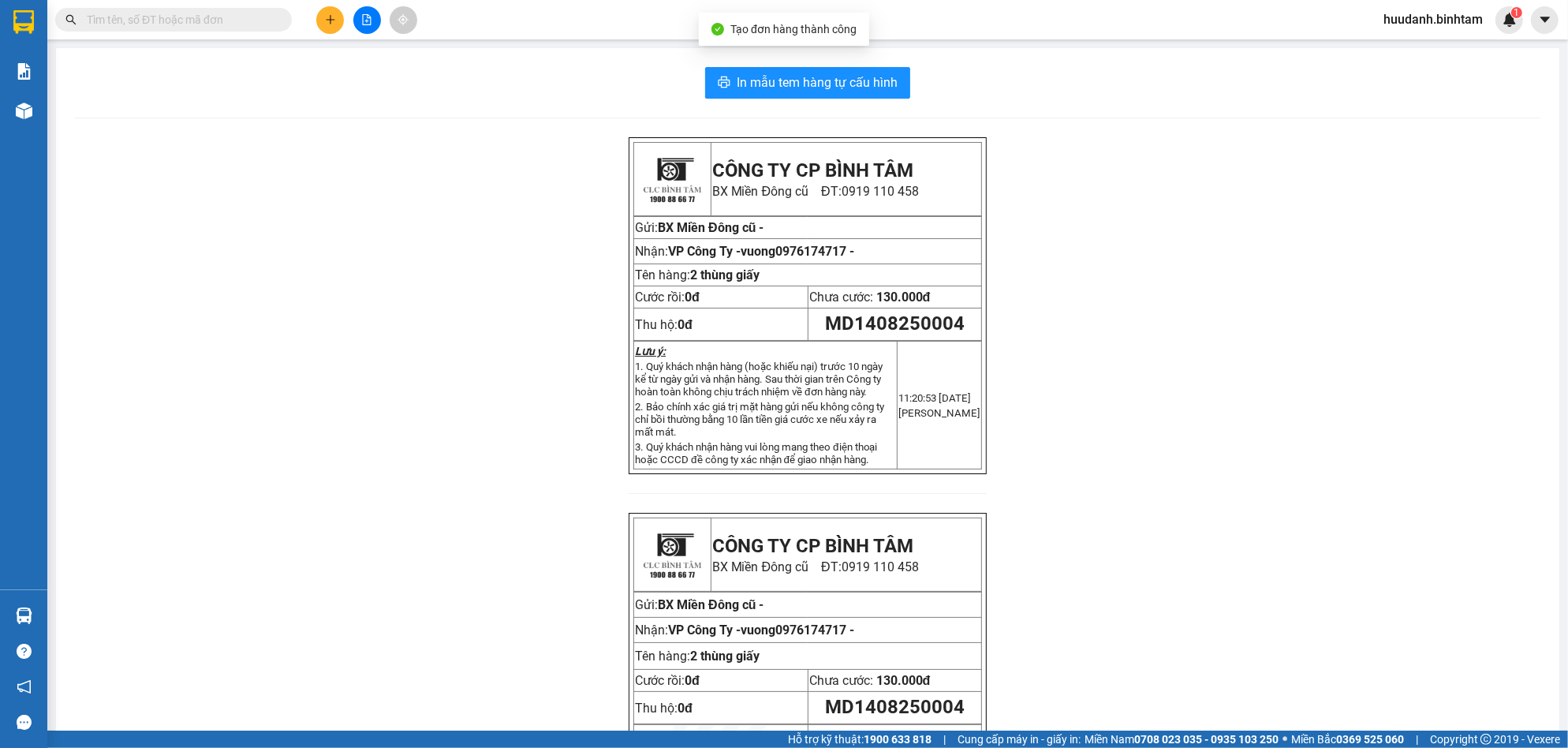
click at [858, 102] on div "In mẫu tem hàng tự cấu hình CÔNG TY CP BÌNH TÂM [GEOGRAPHIC_DATA] cũ ĐT: 0919 1…" at bounding box center [807, 467] width 1503 height 837
click at [862, 93] on span "In mẫu tem hàng tự cấu hình" at bounding box center [817, 83] width 161 height 20
click at [332, 23] on icon "plus" at bounding box center [330, 19] width 11 height 11
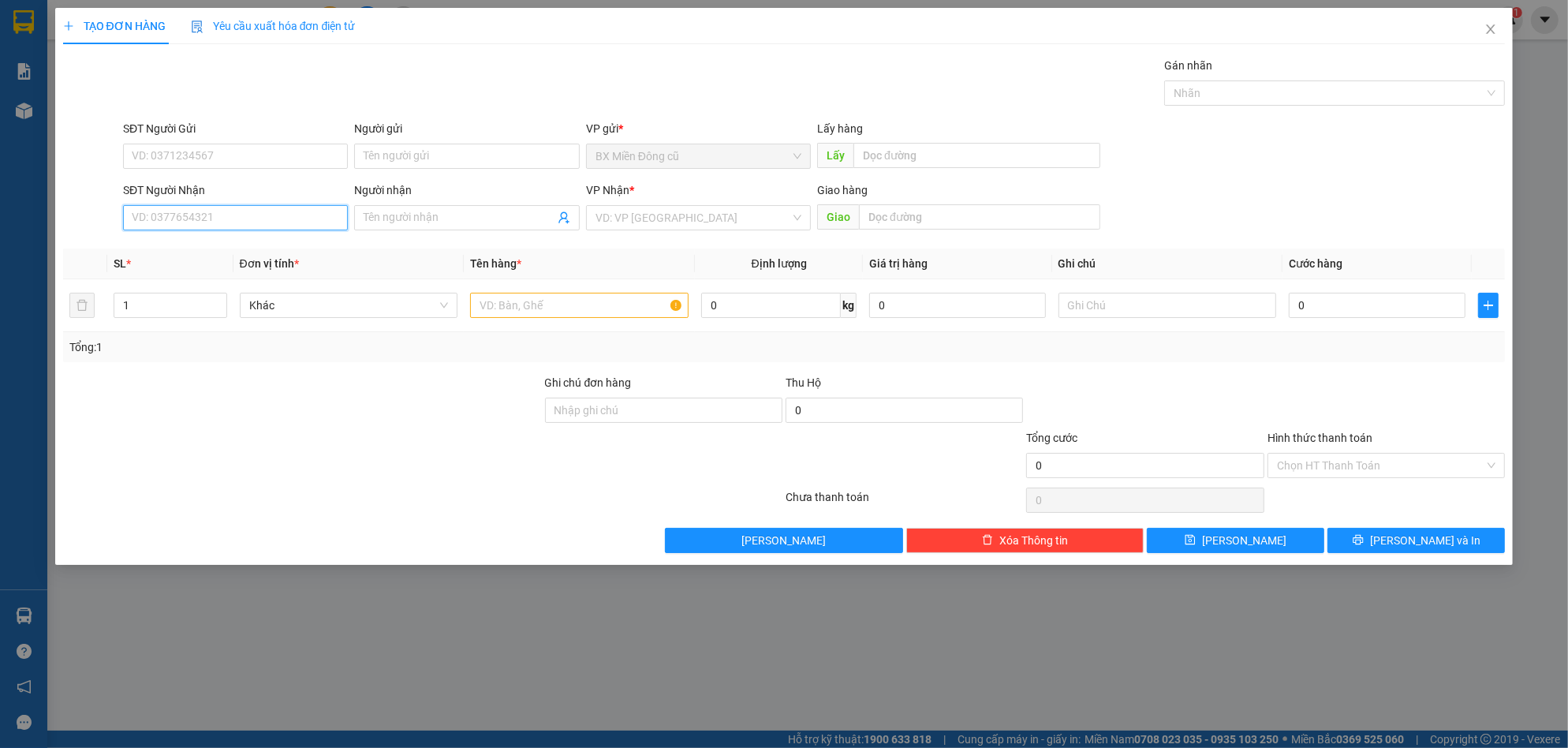
click at [249, 217] on input "SĐT Người Nhận" at bounding box center [235, 217] width 225 height 25
click at [483, 207] on span at bounding box center [466, 217] width 225 height 25
type input "="
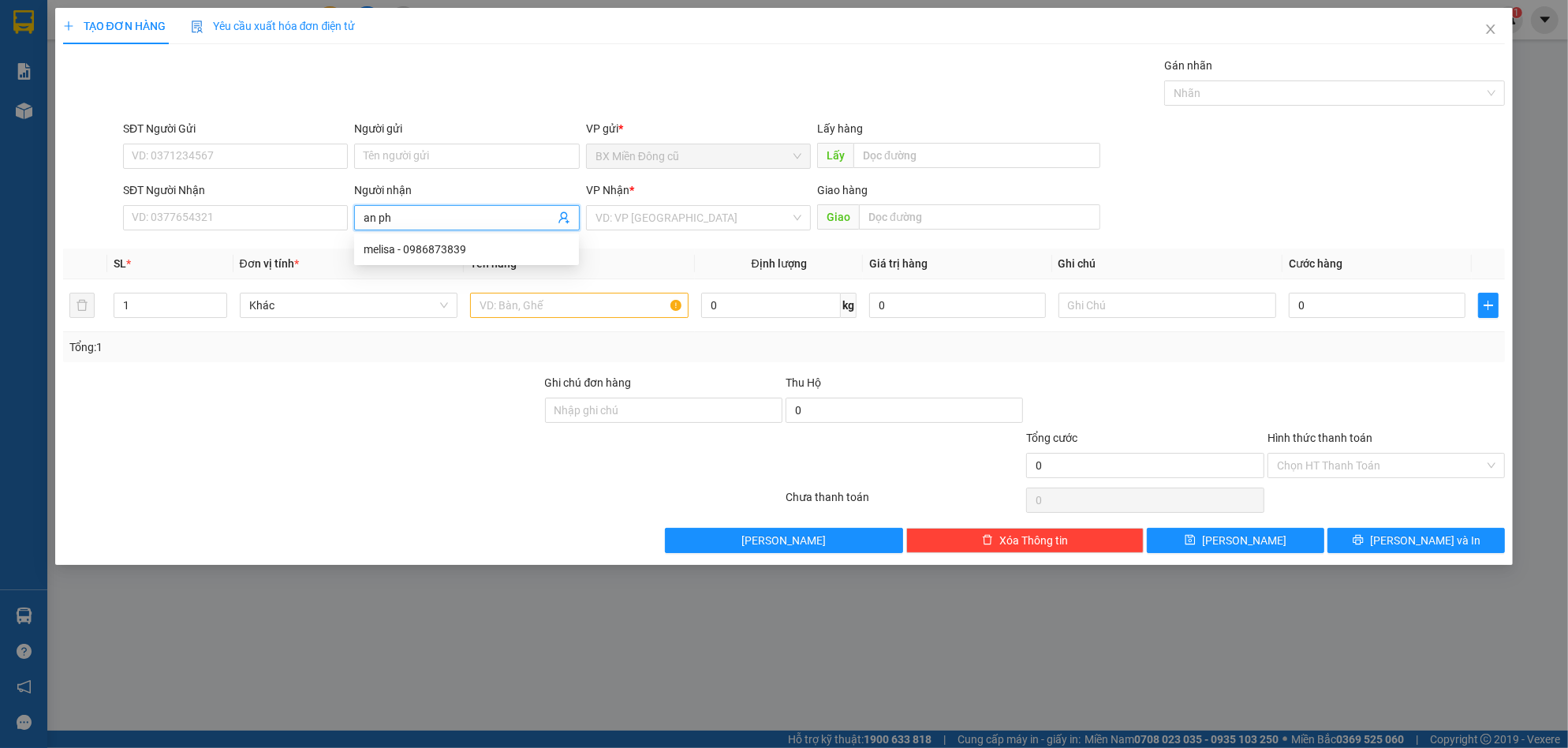
paste input "ú"
type input "an phú"
click at [462, 284] on div "an phú - 0979516510" at bounding box center [466, 274] width 225 height 25
type input "0979516510"
type input "an phú"
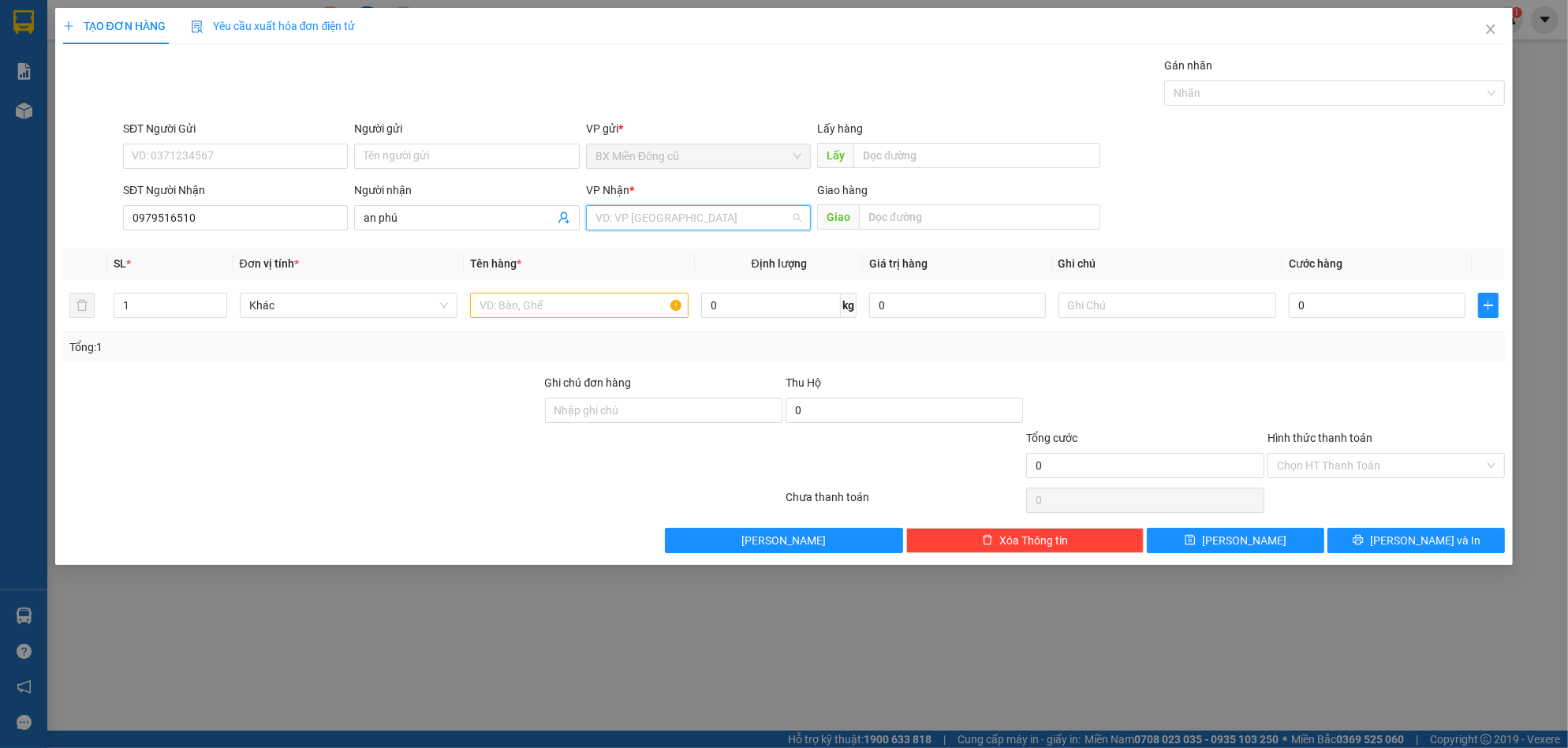
click at [689, 221] on input "search" at bounding box center [693, 217] width 195 height 24
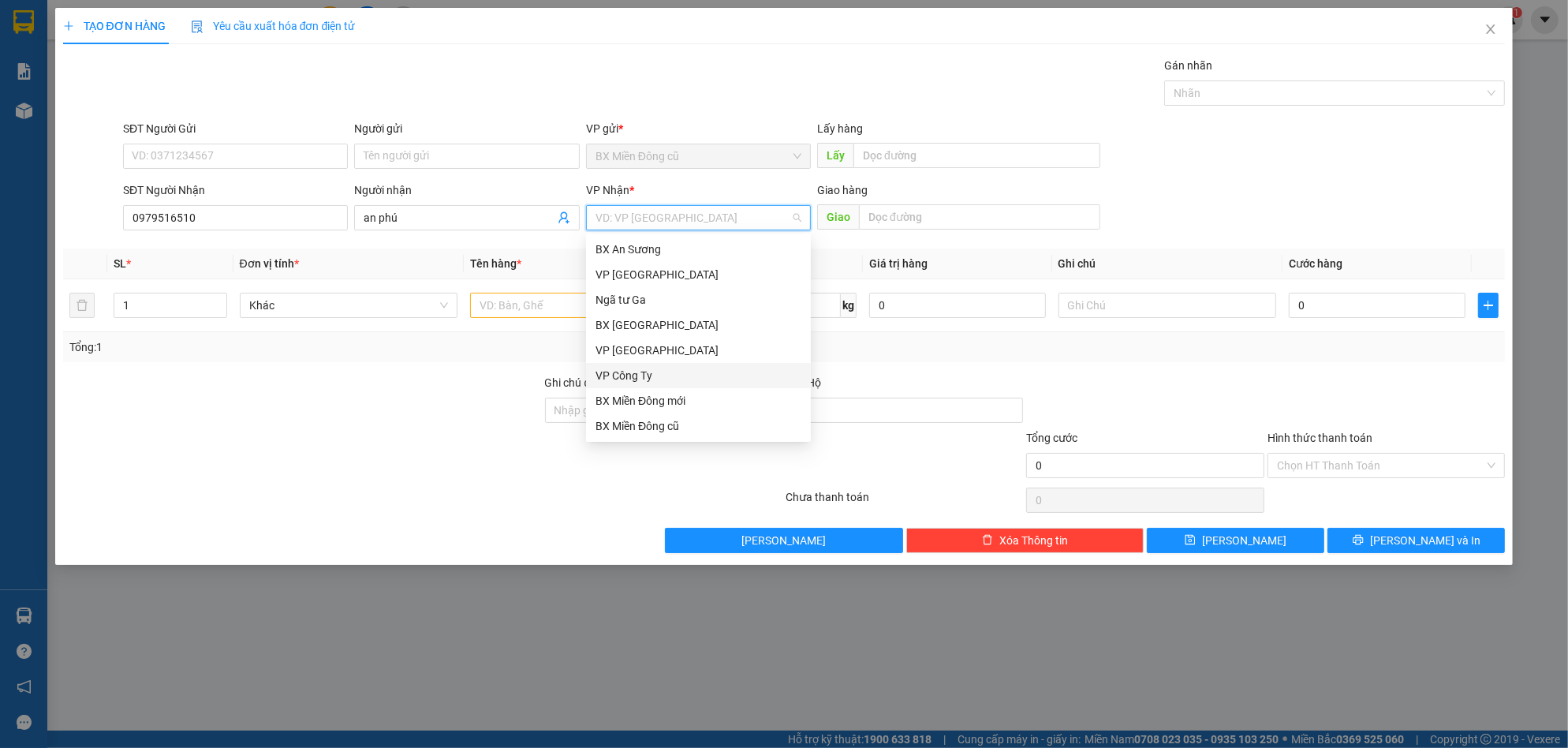
click at [648, 374] on div "VP Công Ty" at bounding box center [698, 375] width 206 height 17
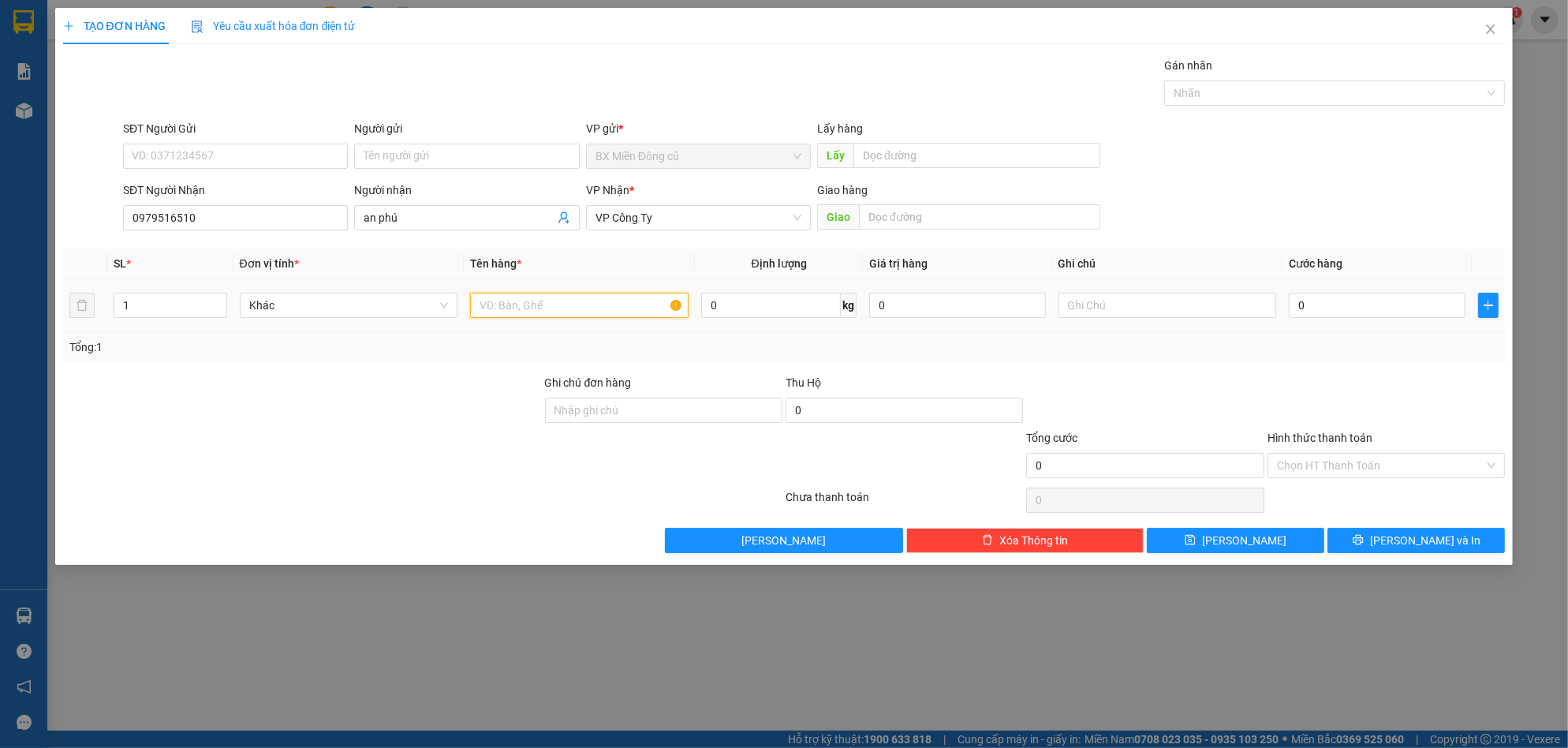
click at [548, 317] on input "text" at bounding box center [579, 305] width 218 height 25
paste input "ùng"
paste input "ái"
paste input "ây"
type input "3 thùng trái cây"
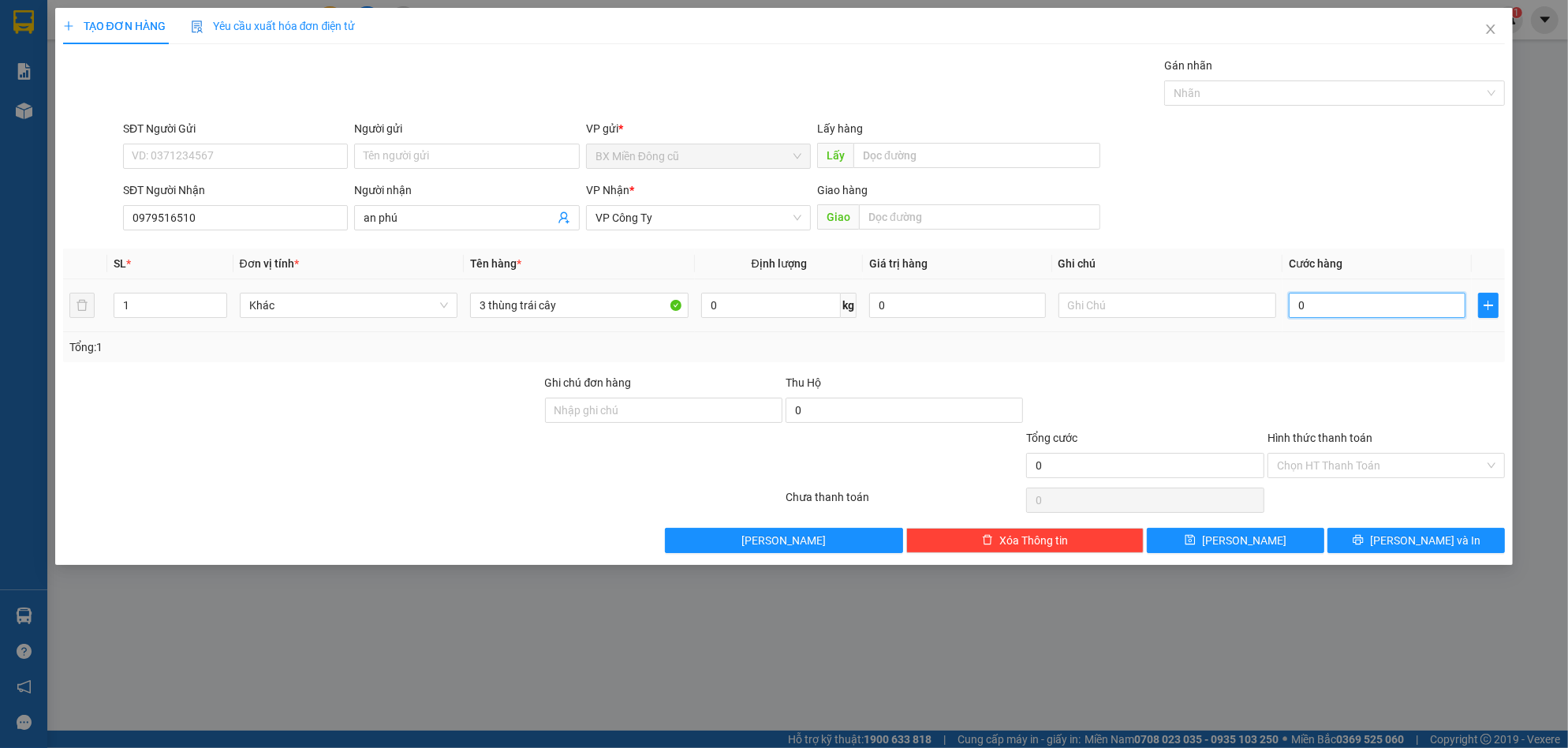
click at [1315, 296] on input "0" at bounding box center [1377, 305] width 177 height 25
type input "1"
type input "11"
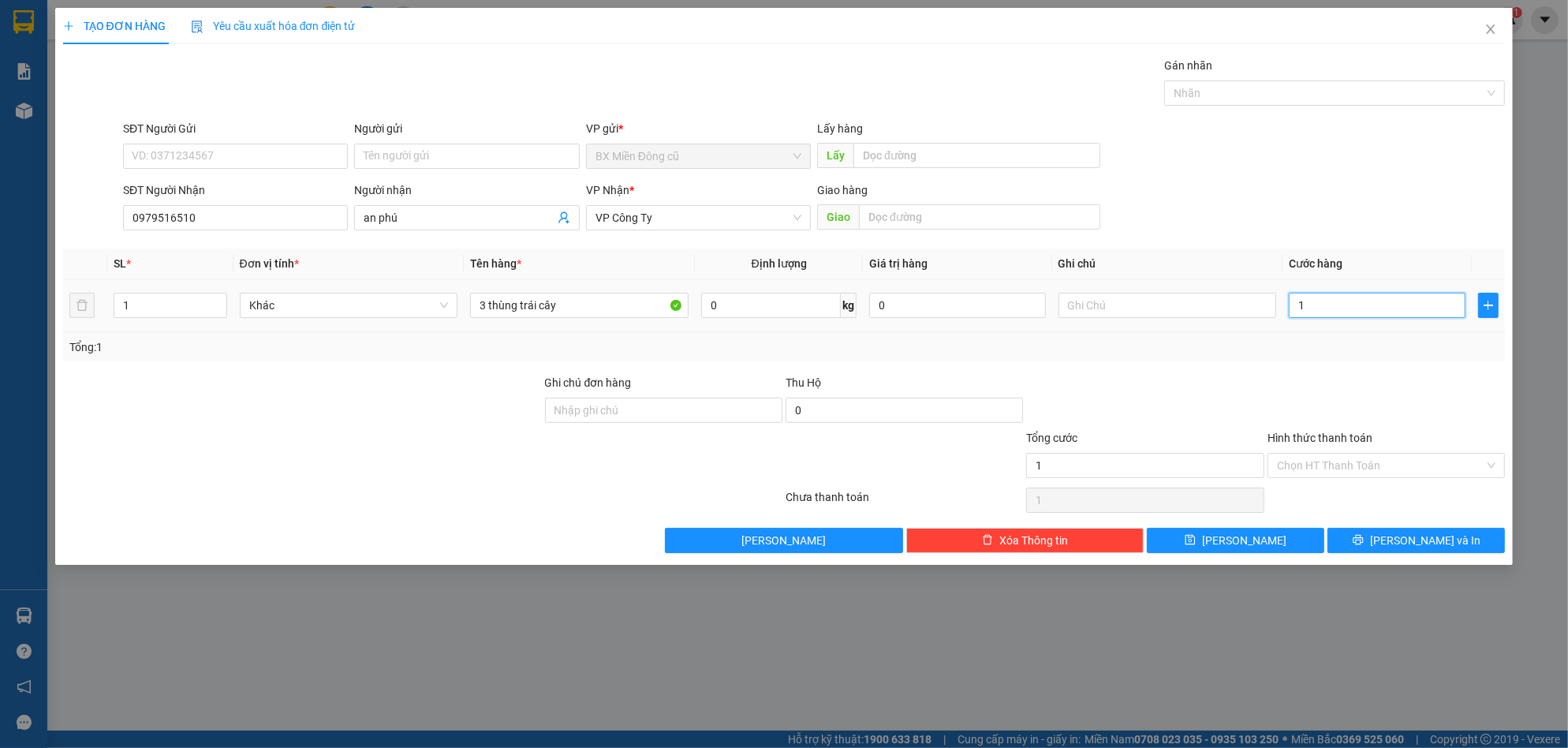
type input "11"
type input "115"
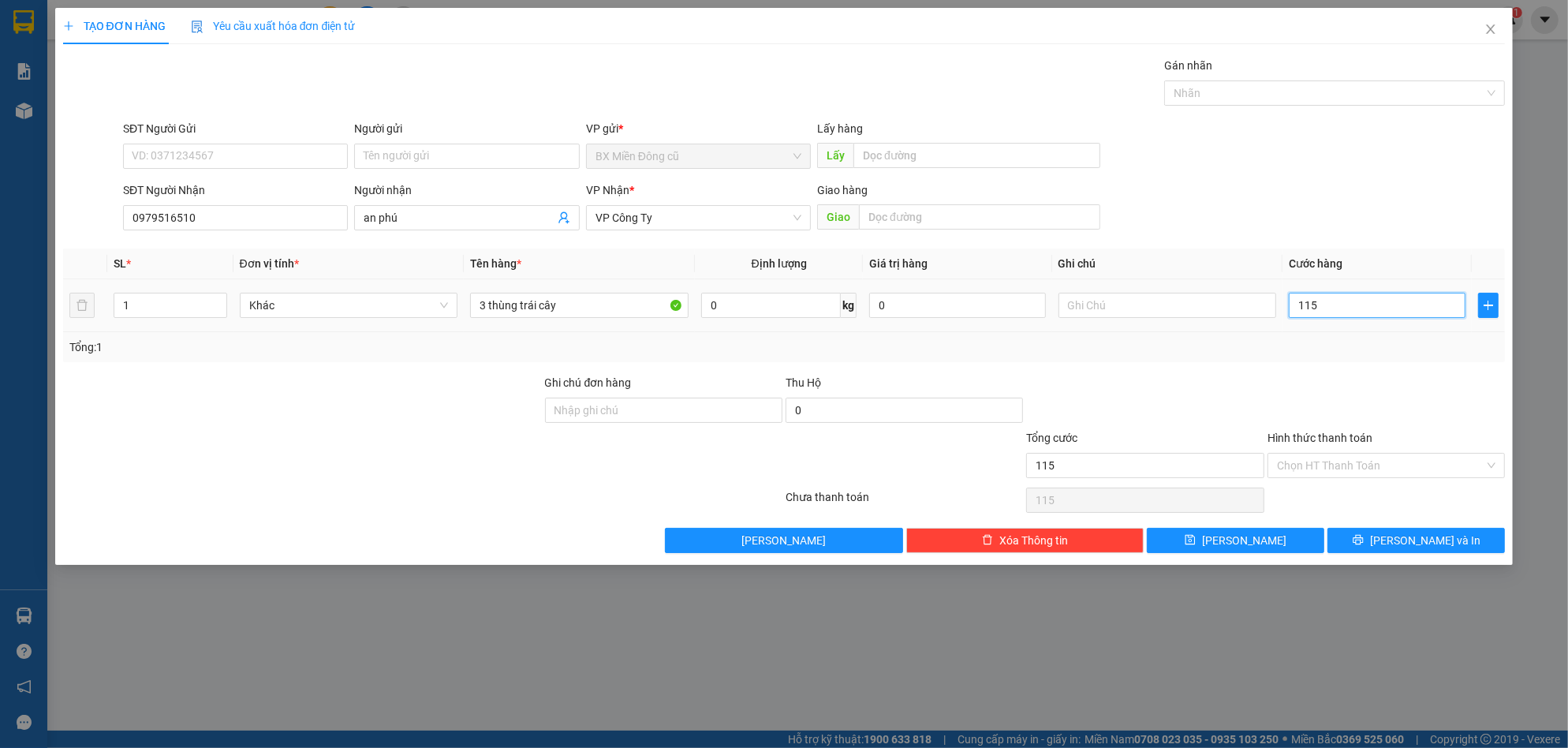
type input "1.150"
type input "11.500"
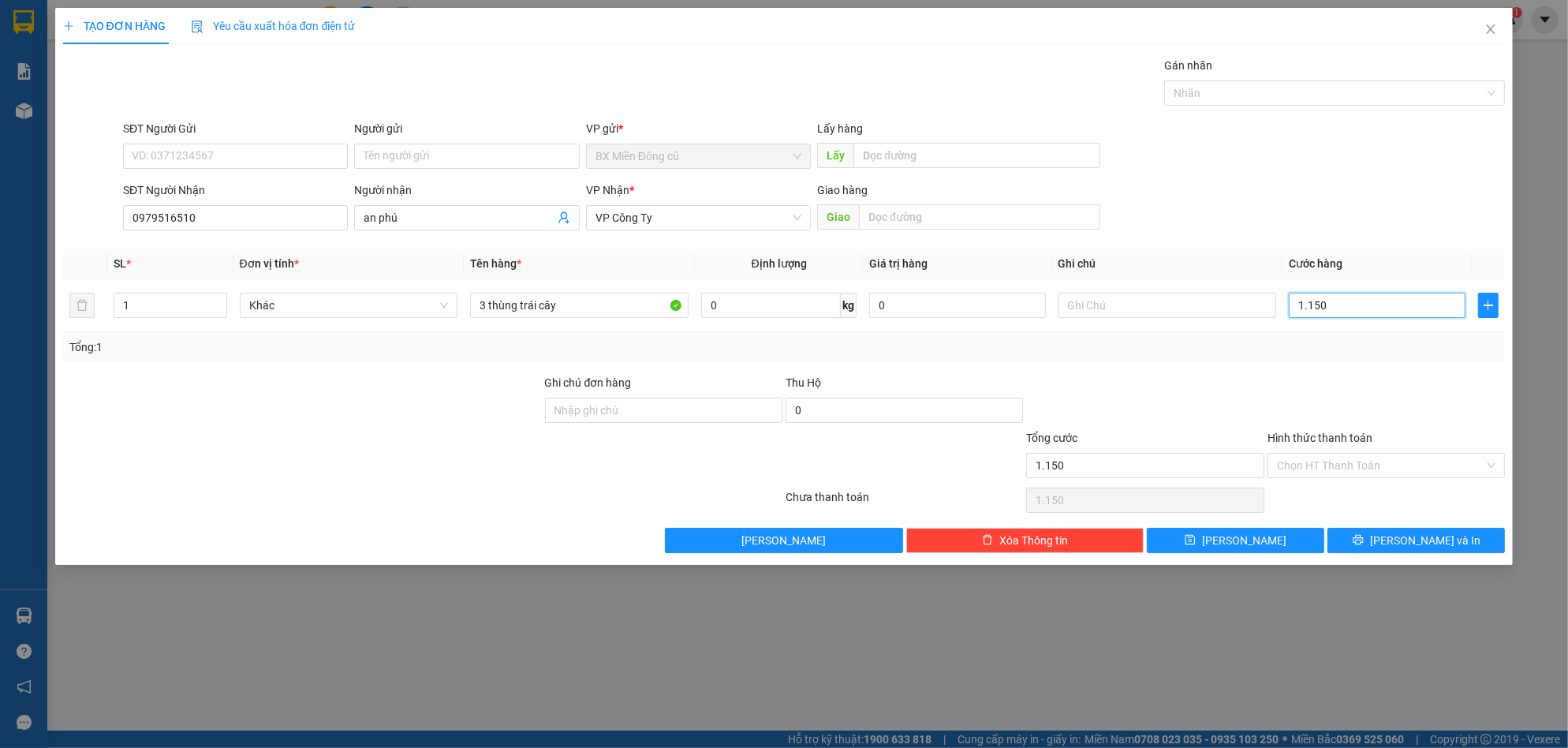
type input "11.500"
type input "115.000"
click at [1342, 303] on input "115.000" at bounding box center [1377, 305] width 177 height 25
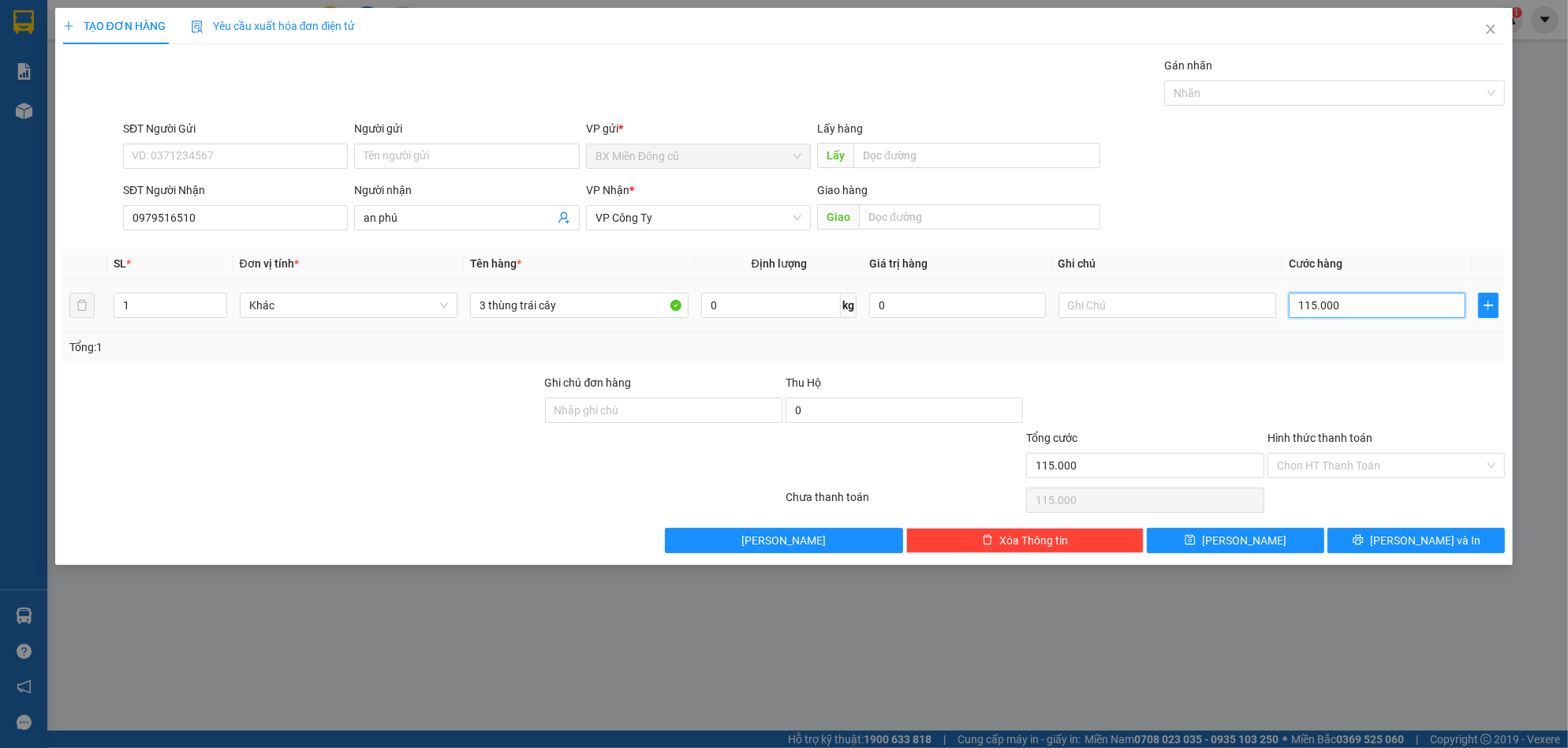
click at [1342, 303] on input "115.000" at bounding box center [1377, 305] width 177 height 25
type input "1"
type input "15"
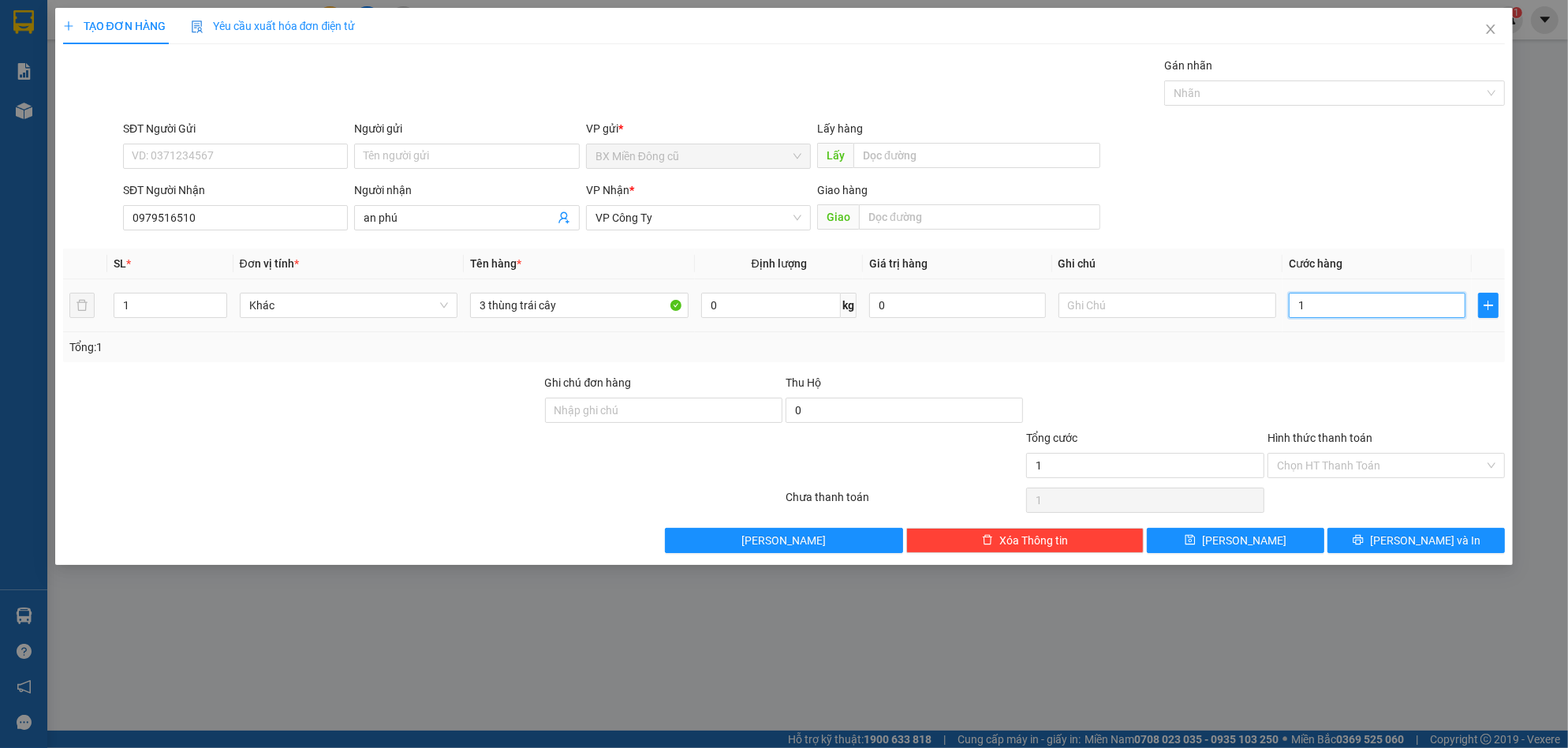
type input "15"
type input "150"
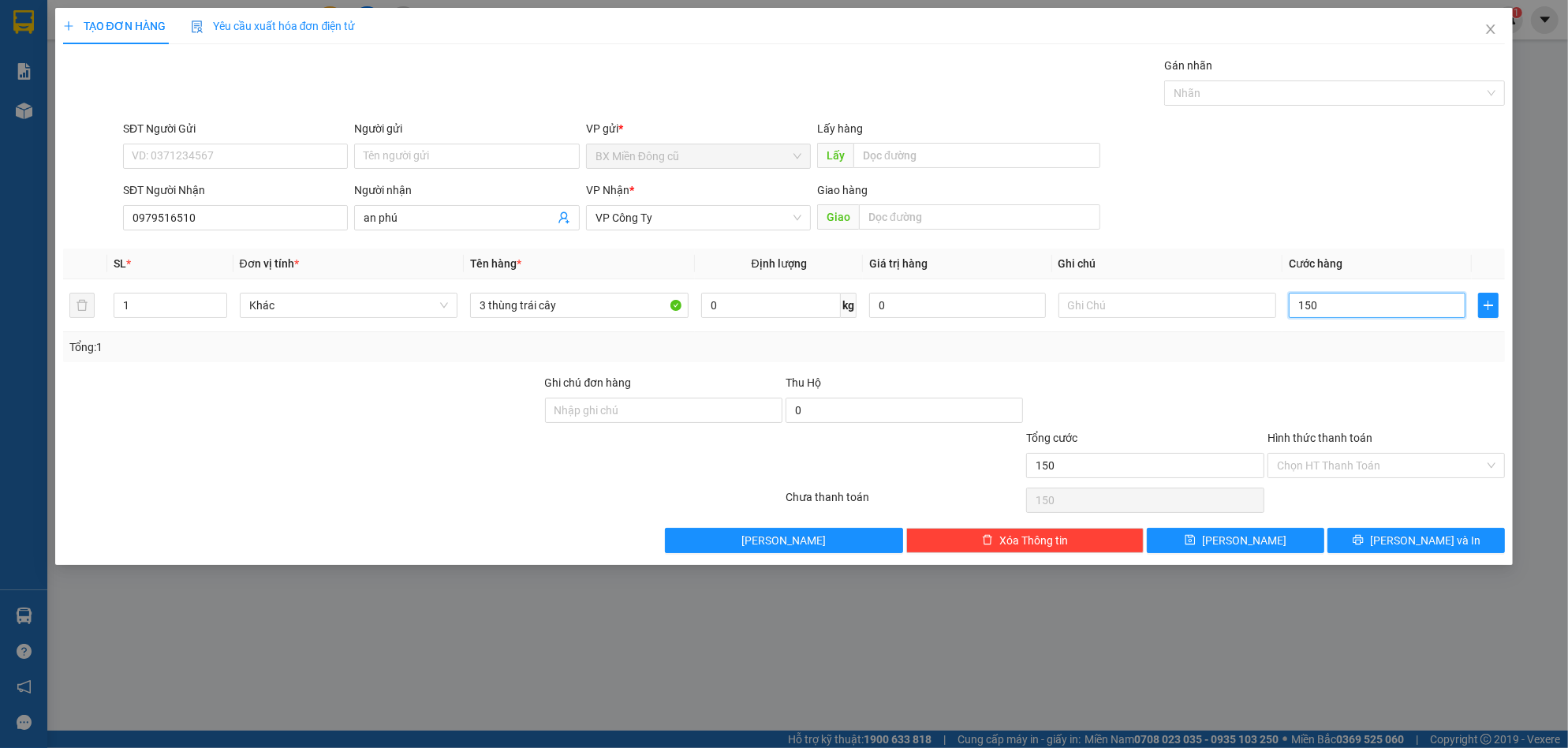
type input "1.500"
type input "15.000"
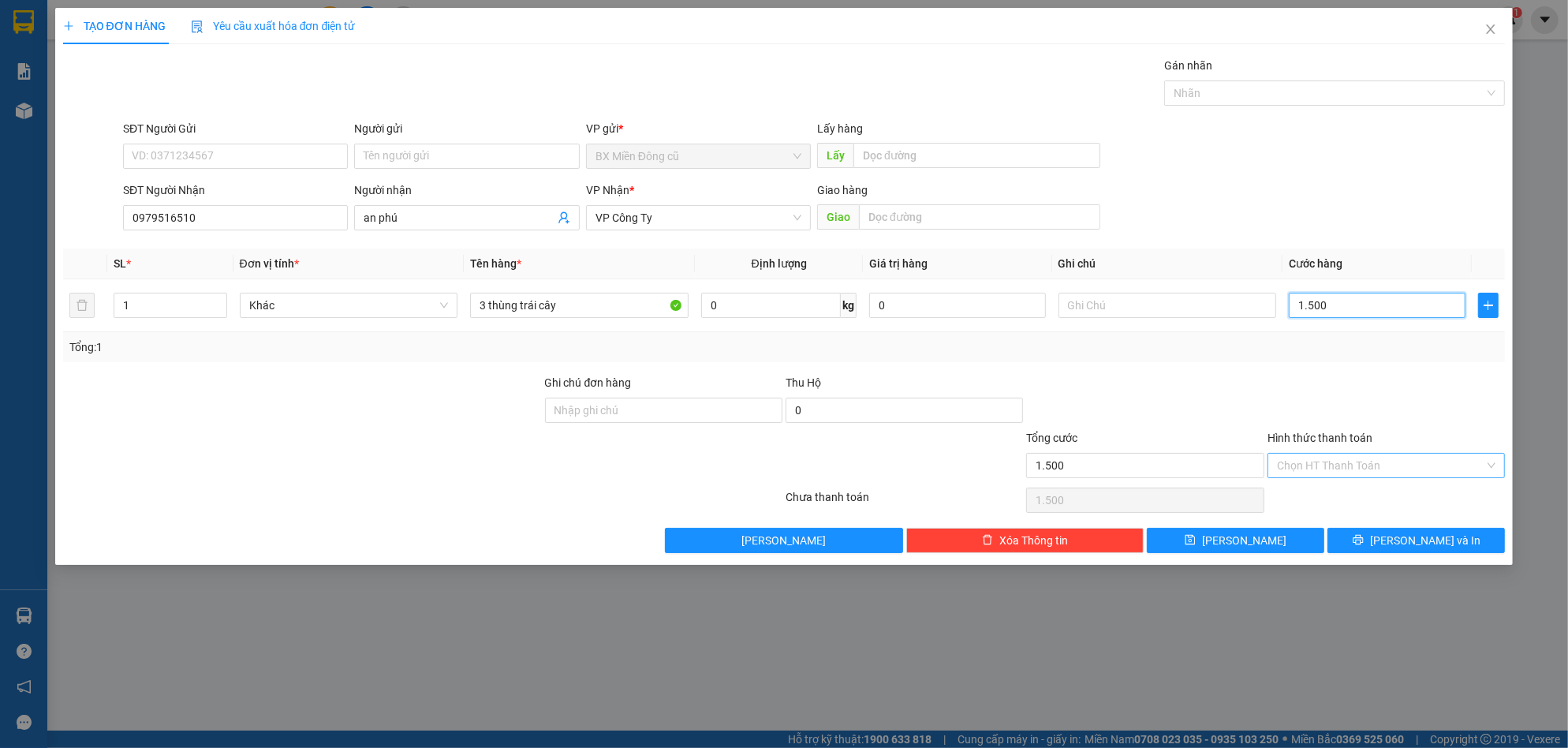
type input "15.000"
type input "150.000"
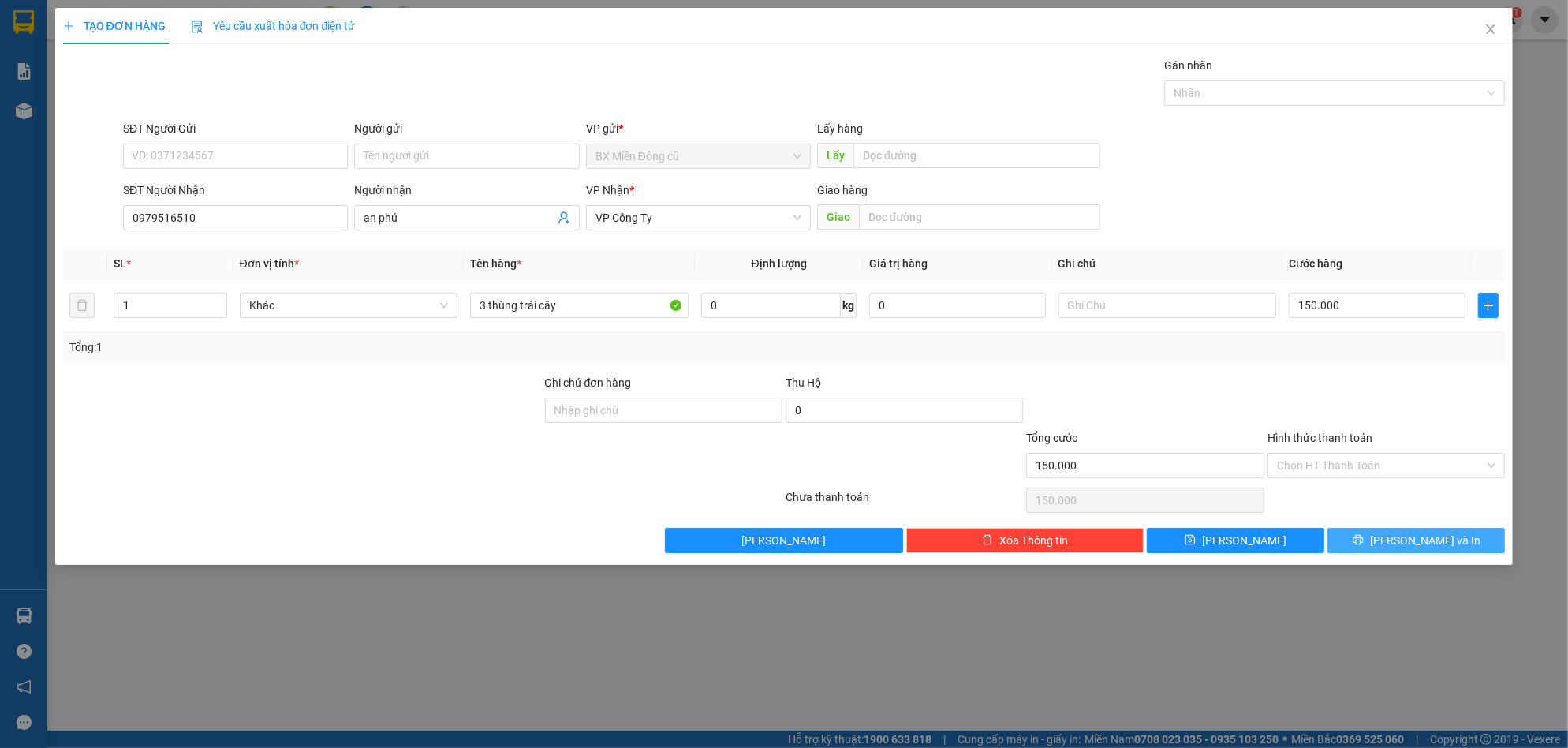
click at [1399, 540] on button "[PERSON_NAME] và In" at bounding box center [1416, 540] width 177 height 25
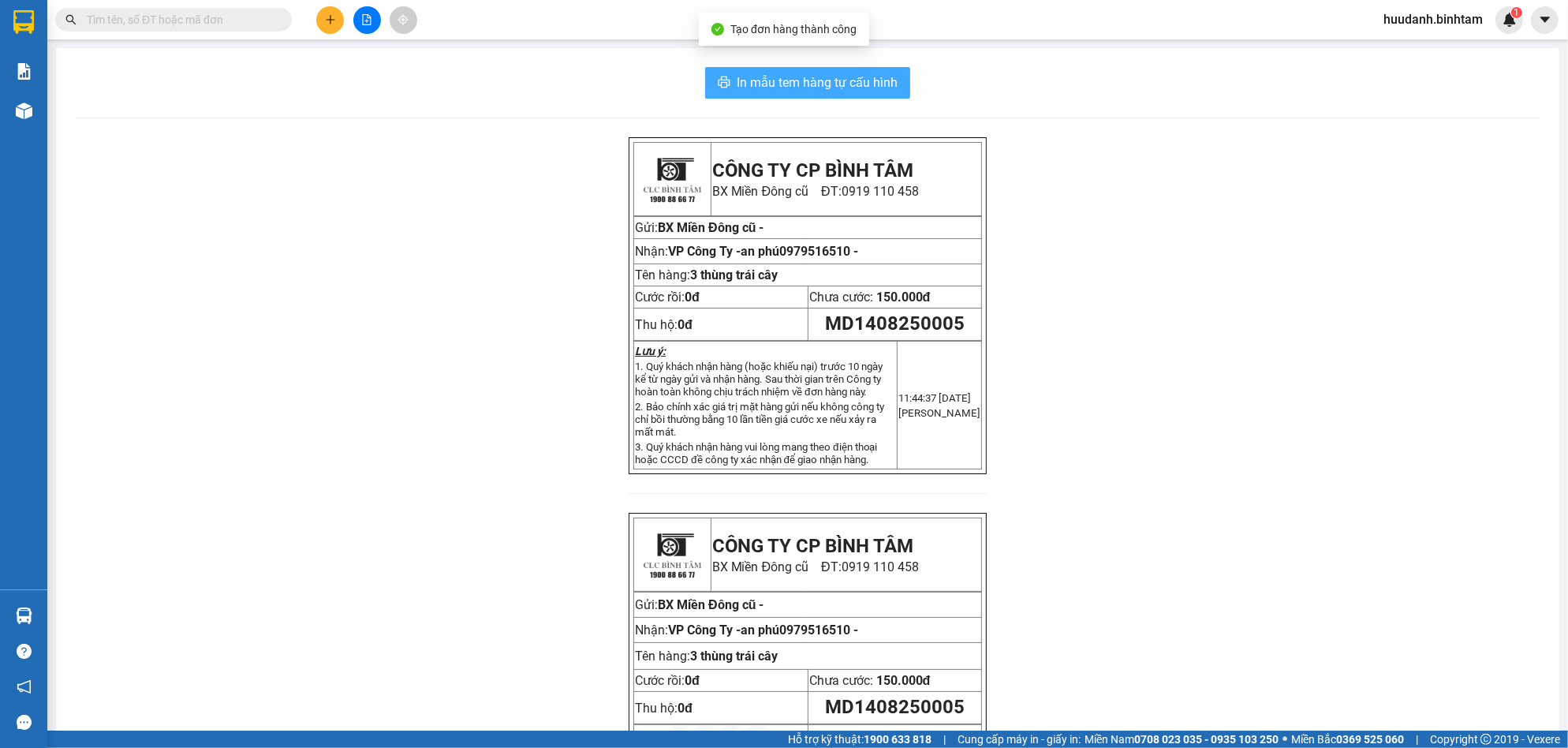
drag, startPoint x: 852, startPoint y: 94, endPoint x: 1174, endPoint y: 312, distance: 388.9
click at [852, 94] on button "In mẫu tem hàng tự cấu hình" at bounding box center [807, 83] width 205 height 31
click at [335, 5] on div "Kết quả tìm kiếm ( 0 ) Bộ lọc No Data huudanh.binhtam 1" at bounding box center [784, 20] width 1568 height 39
click at [334, 16] on icon "plus" at bounding box center [330, 19] width 11 height 11
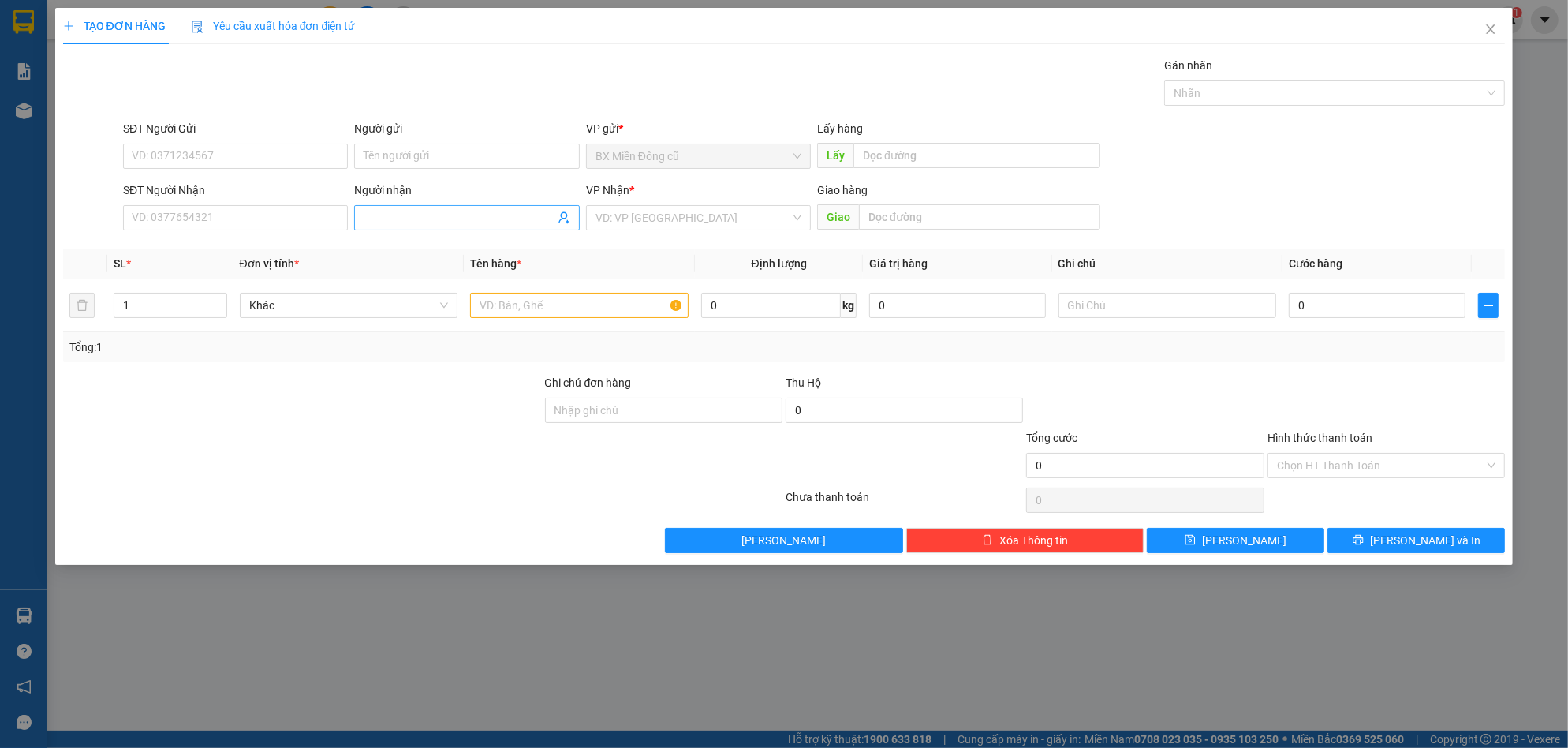
click at [417, 218] on input "Người nhận" at bounding box center [459, 217] width 190 height 17
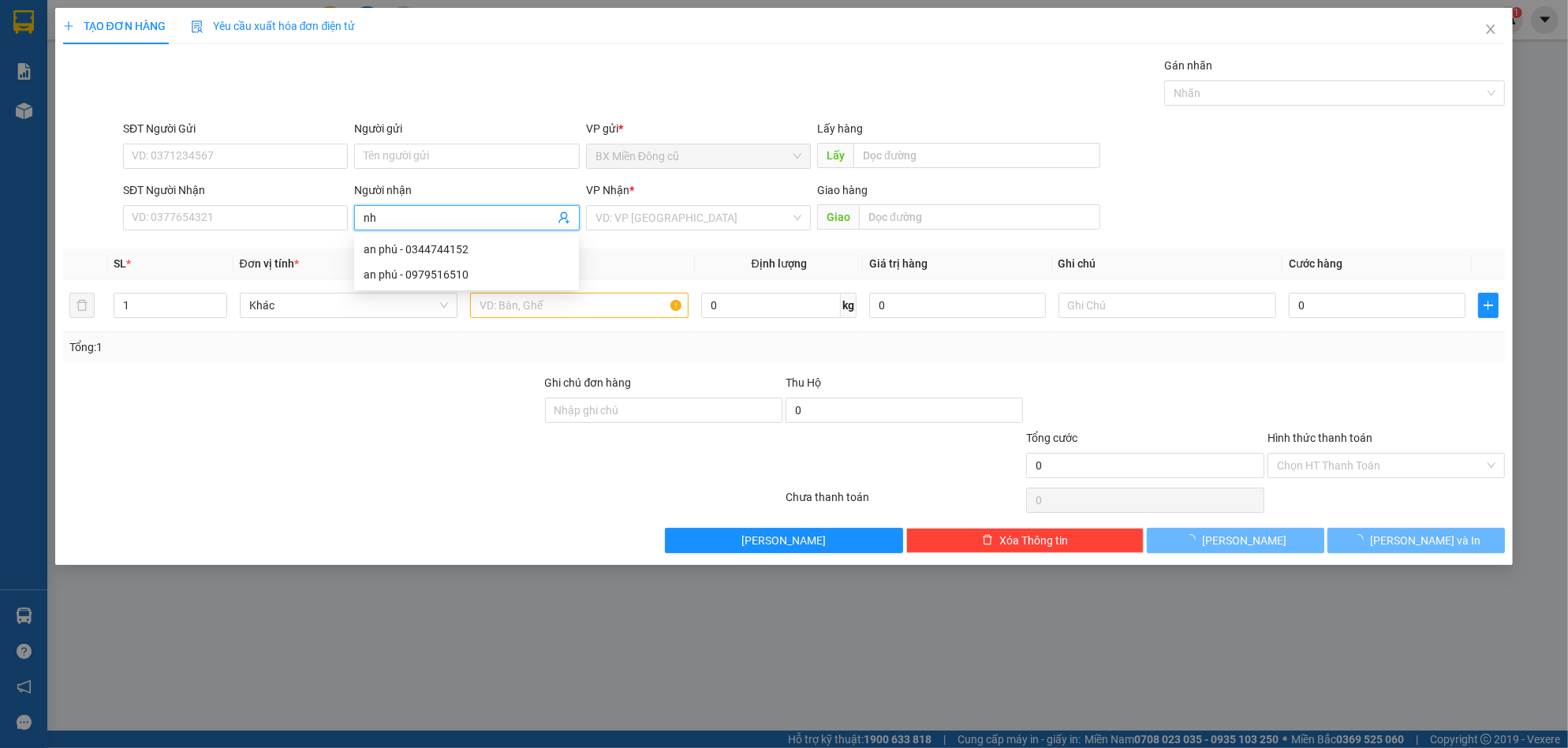
paste input "ỏ"
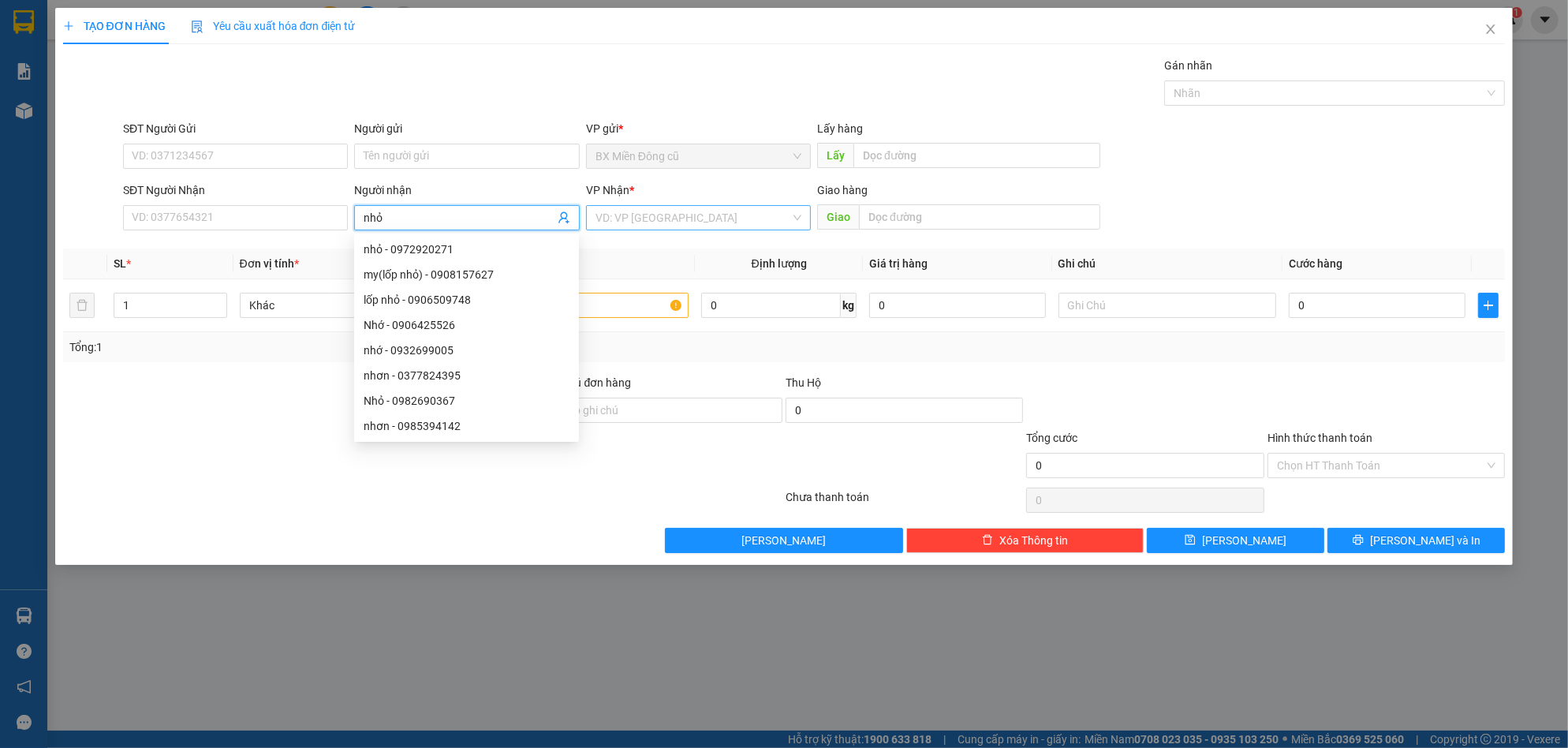
type input "nhỏ"
click at [662, 214] on input "search" at bounding box center [693, 217] width 195 height 24
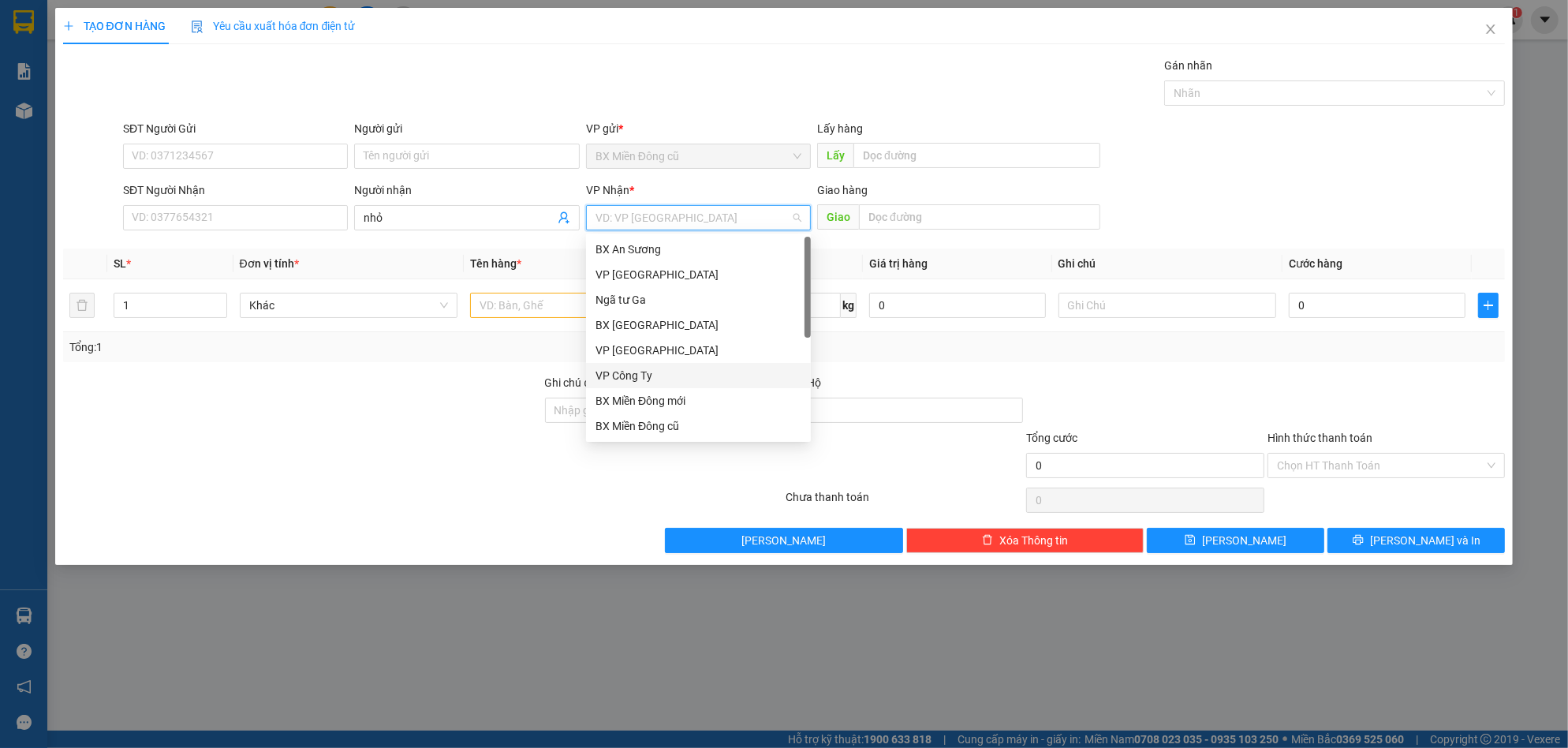
click at [650, 371] on div "VP Công Ty" at bounding box center [698, 375] width 206 height 17
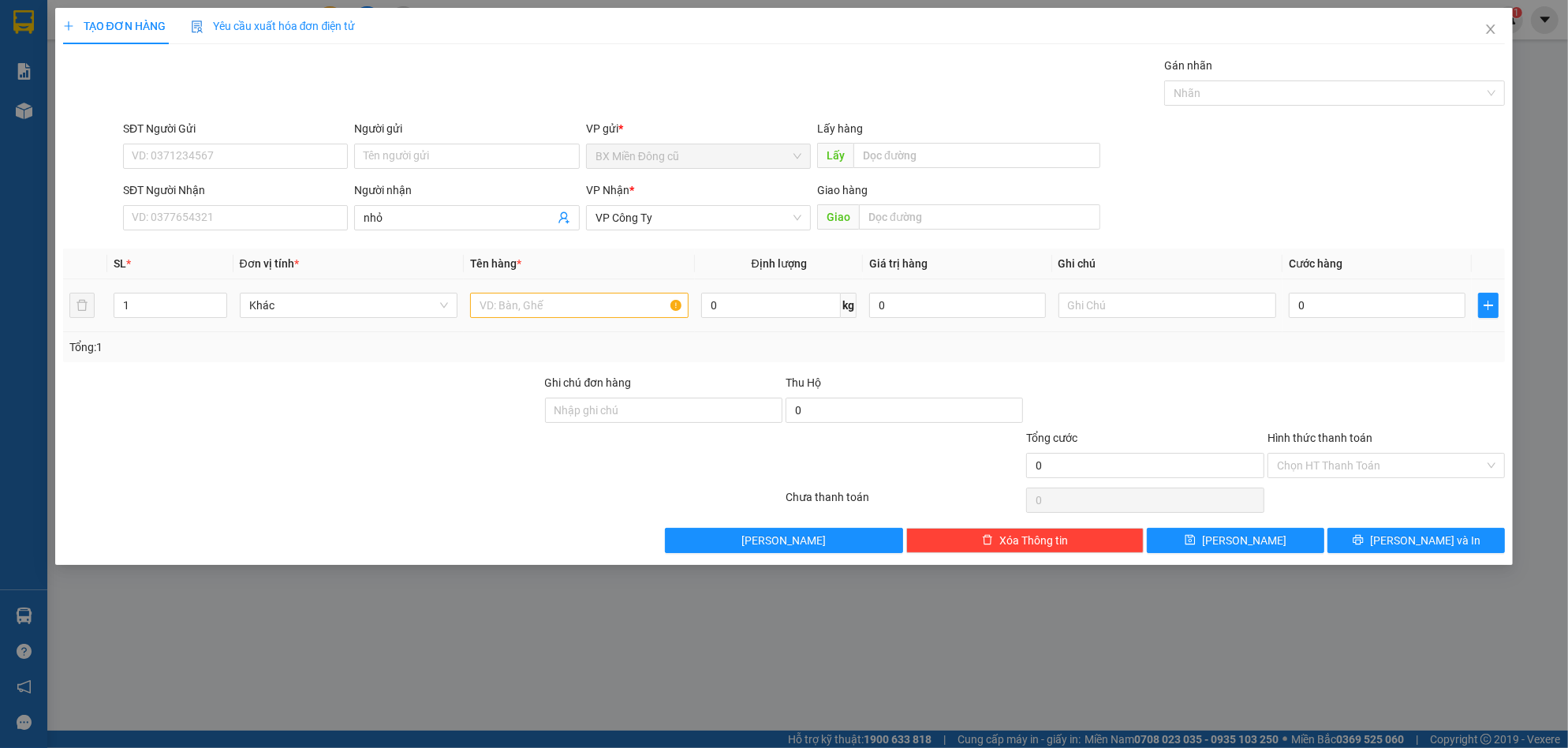
click at [553, 326] on td at bounding box center [579, 306] width 231 height 52
click at [557, 319] on div at bounding box center [579, 305] width 218 height 31
click at [560, 308] on input "text" at bounding box center [579, 305] width 218 height 25
paste input "ện"
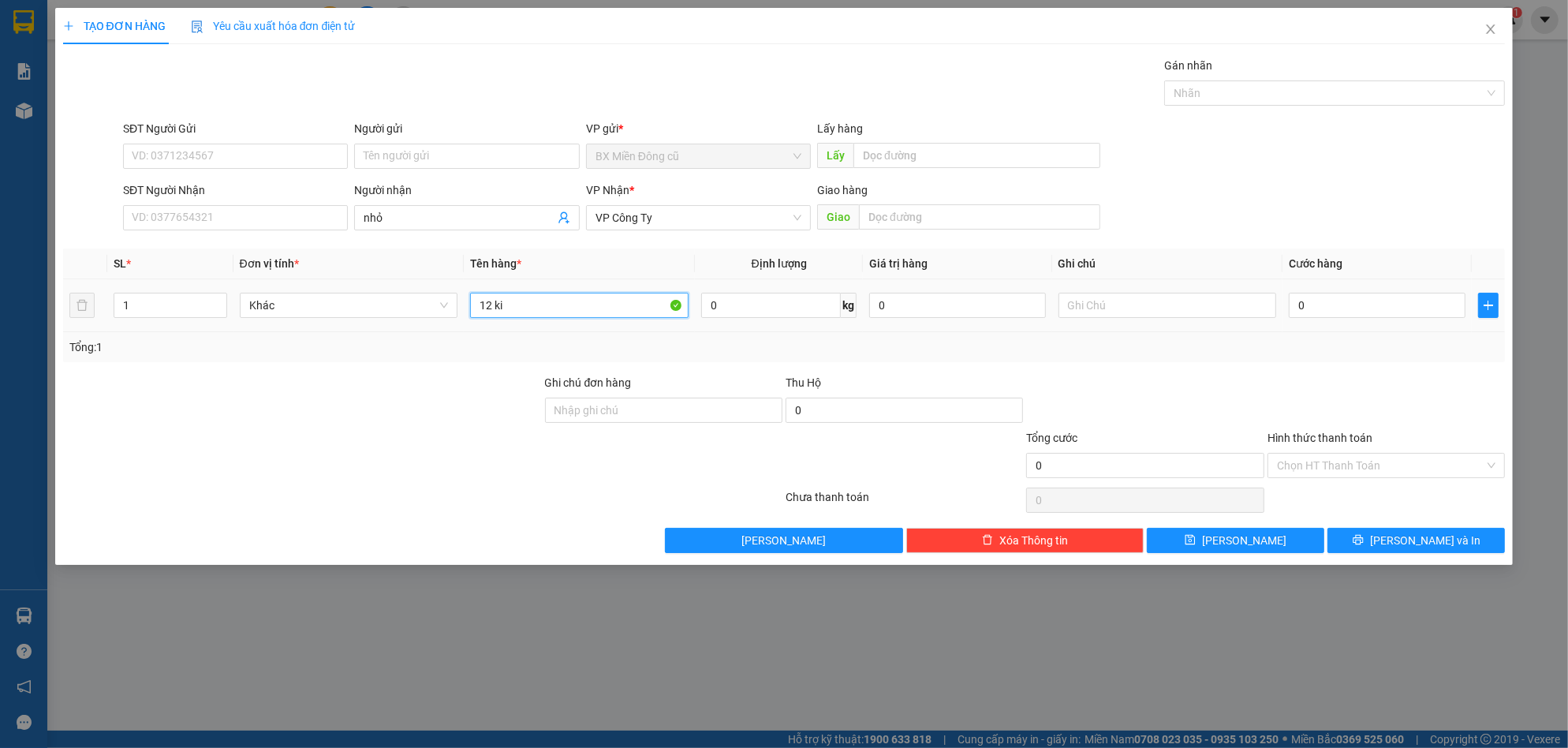
paste input "ện"
paste input "ạnh"
type input "12 kiện lạnh"
click at [1354, 306] on input "0" at bounding box center [1377, 305] width 177 height 25
type input "9"
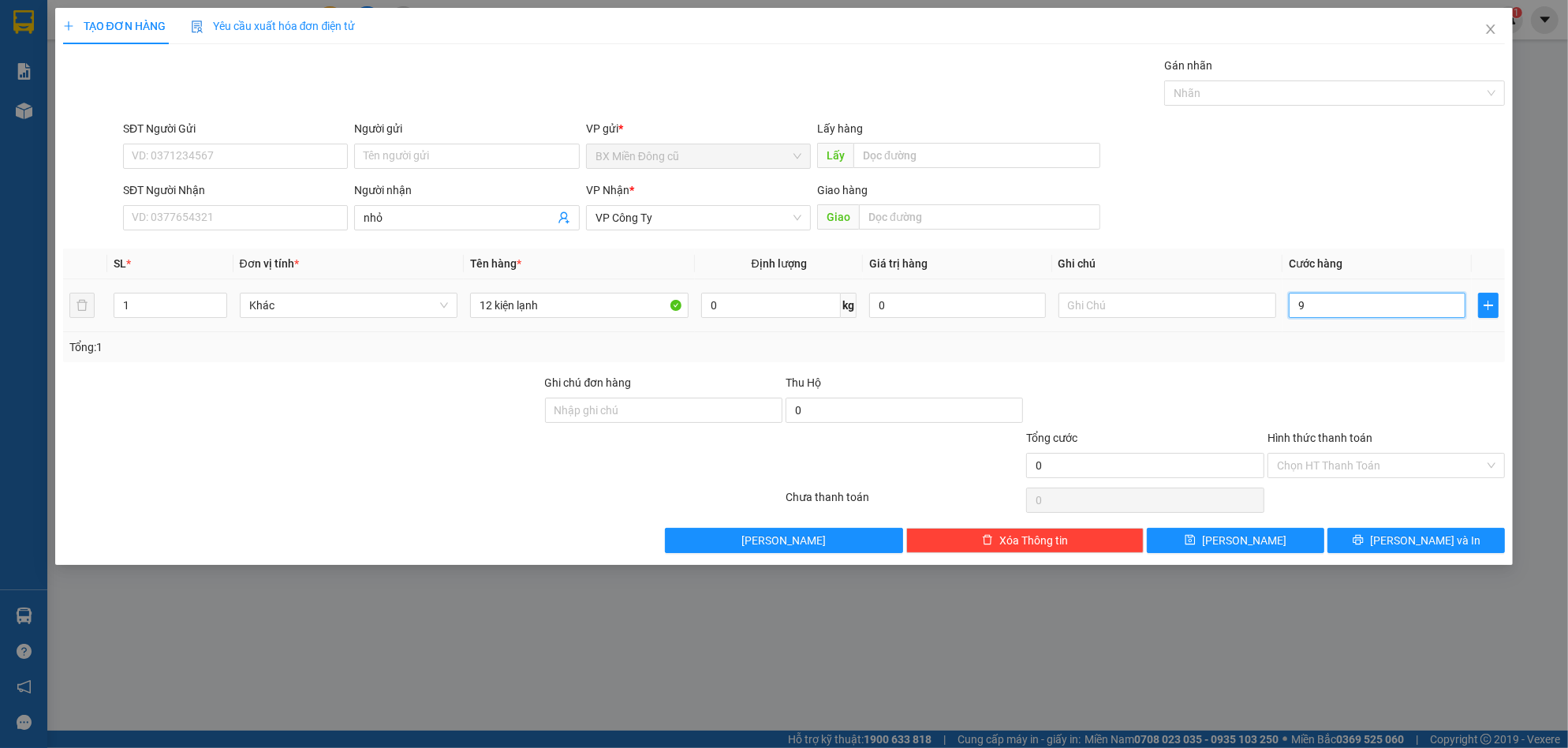
type input "9"
type input "96"
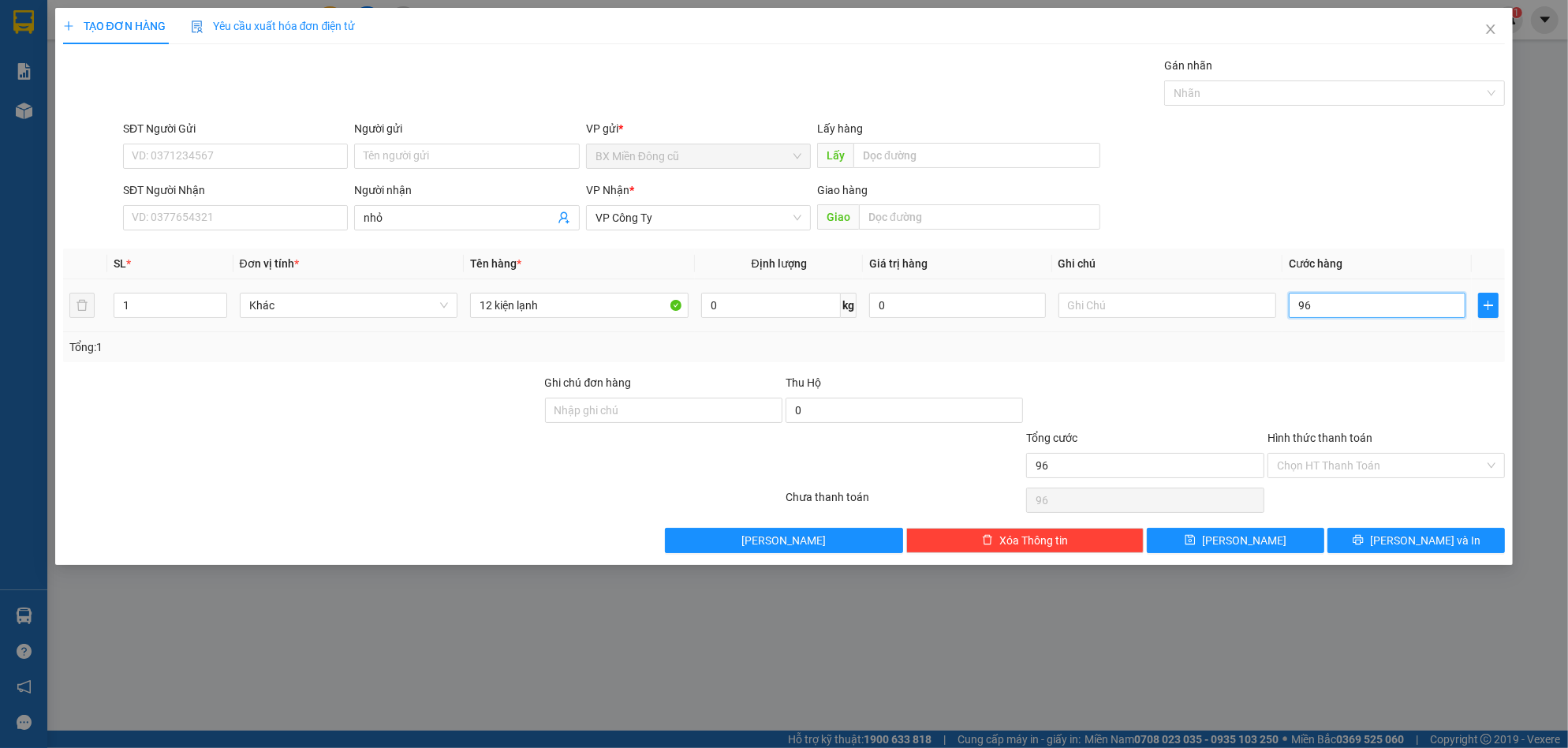
type input "960"
type input "9.600"
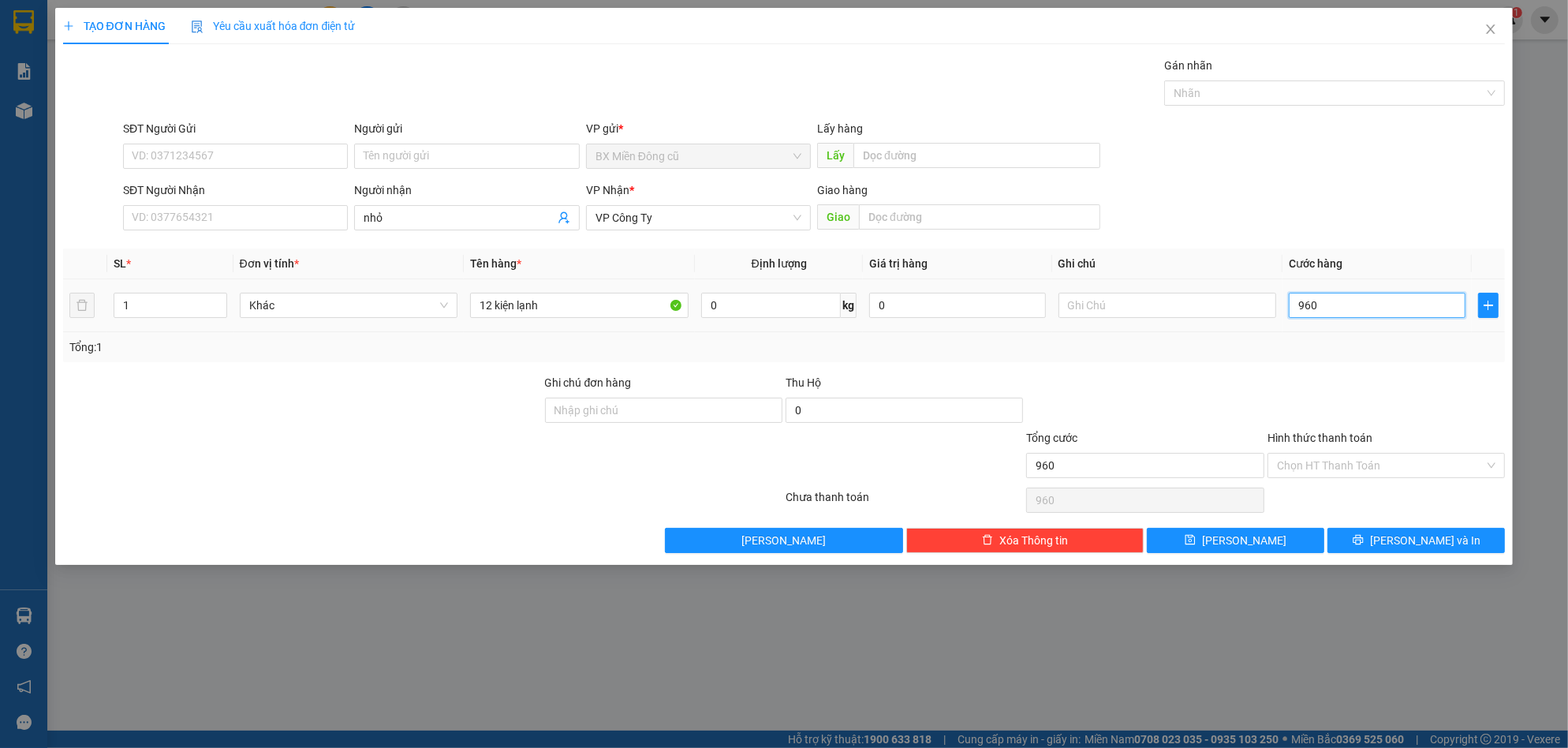
type input "9.600"
type input "96.000"
type input "960.000"
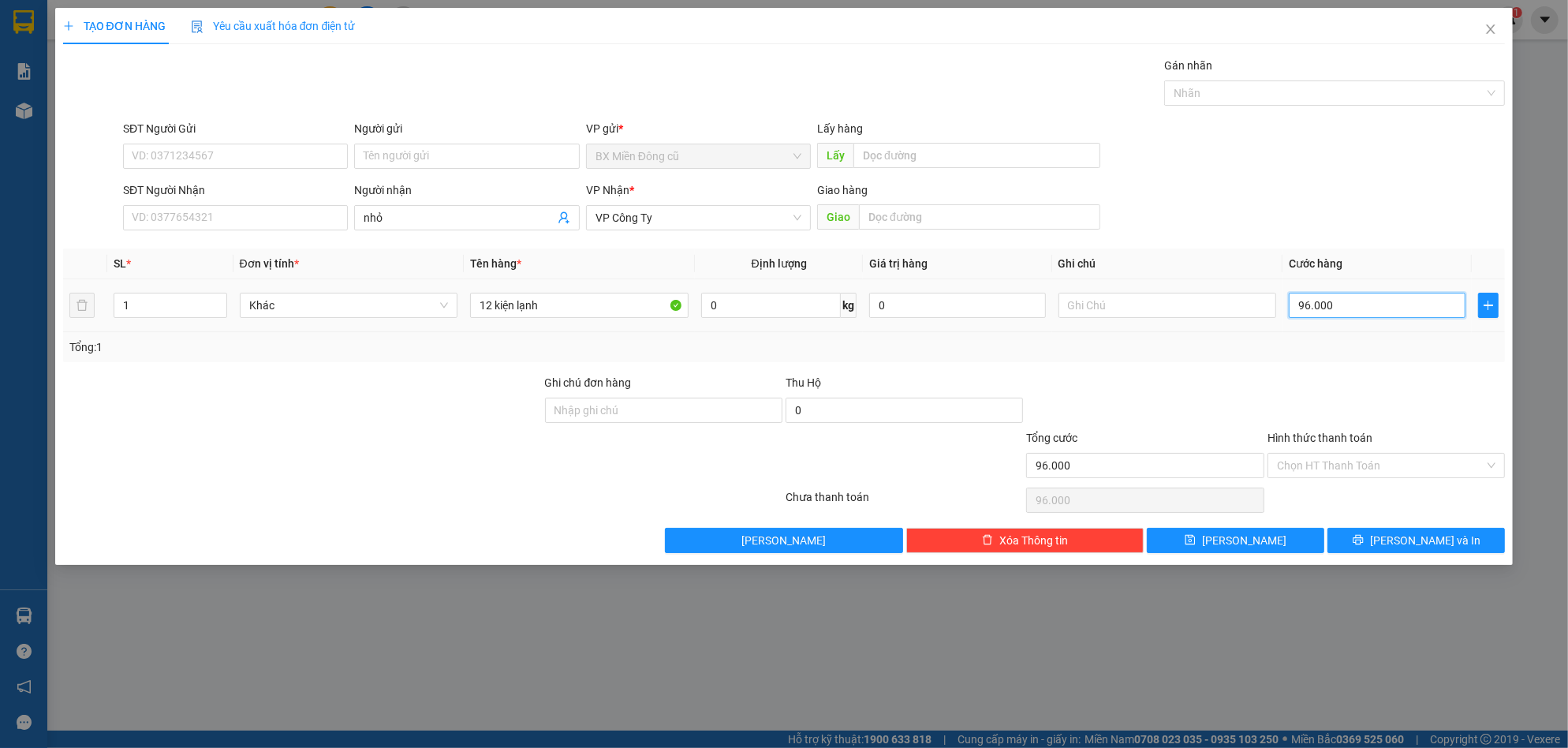
type input "960.000"
click at [1452, 545] on button "[PERSON_NAME] và In" at bounding box center [1416, 540] width 177 height 25
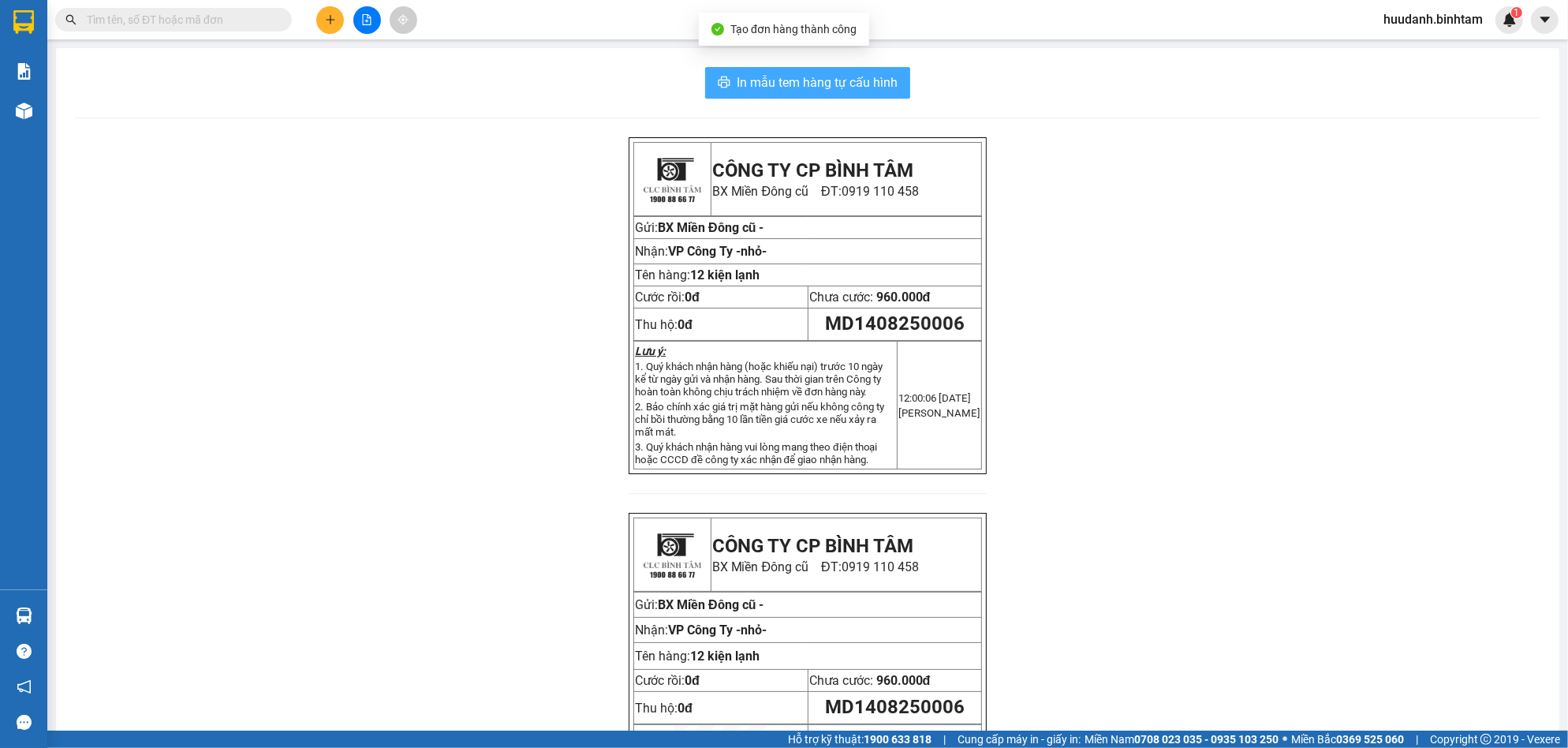
drag, startPoint x: 850, startPoint y: 67, endPoint x: 834, endPoint y: 82, distance: 21.9
click at [846, 71] on button "In mẫu tem hàng tự cấu hình" at bounding box center [807, 83] width 205 height 31
click at [834, 82] on span "In mẫu tem hàng tự cấu hình" at bounding box center [817, 83] width 161 height 20
